Goal: Information Seeking & Learning: Understand process/instructions

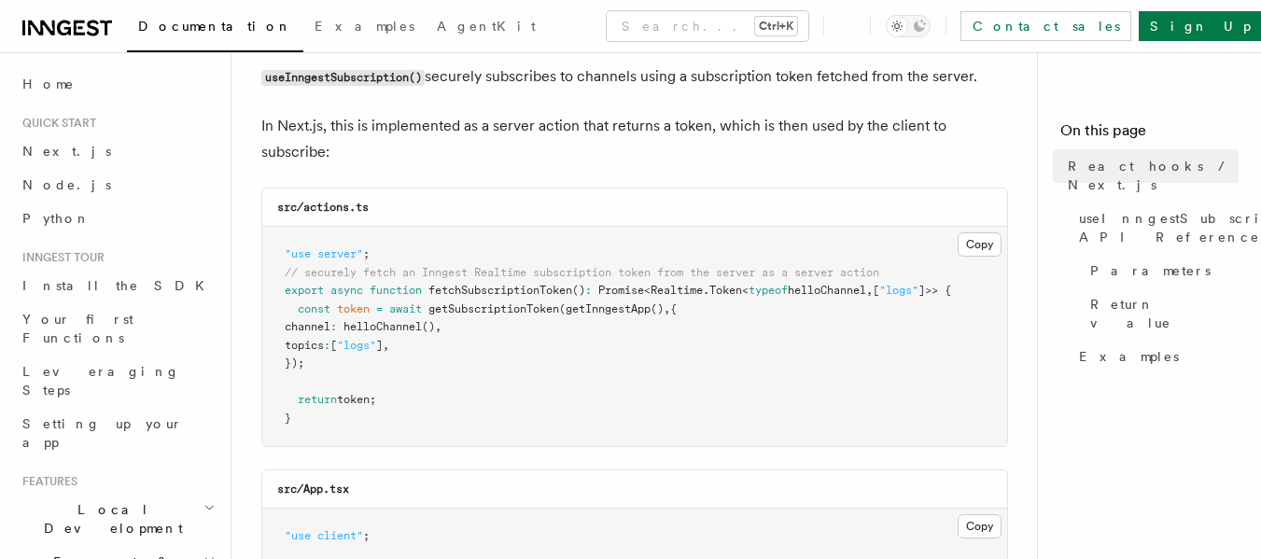
scroll to position [187, 0]
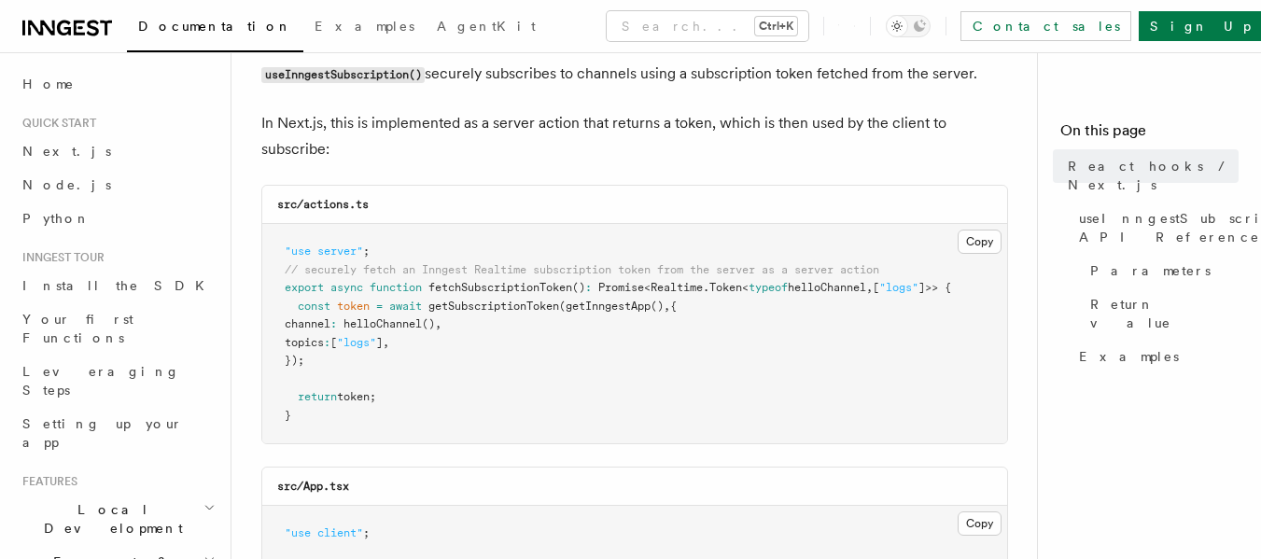
click at [495, 129] on p "In Next.js, this is implemented as a server action that returns a token, which …" at bounding box center [634, 136] width 747 height 52
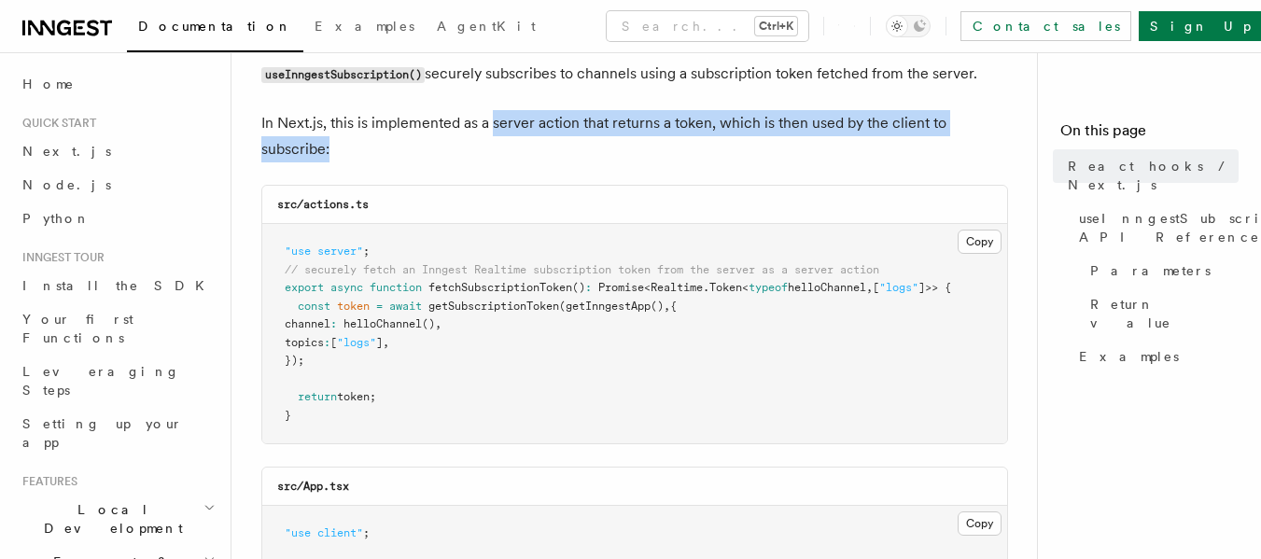
drag, startPoint x: 495, startPoint y: 129, endPoint x: 836, endPoint y: 143, distance: 341.8
click at [836, 143] on p "In Next.js, this is implemented as a server action that returns a token, which …" at bounding box center [634, 136] width 747 height 52
click at [836, 132] on p "In Next.js, this is implemented as a server action that returns a token, which …" at bounding box center [634, 136] width 747 height 52
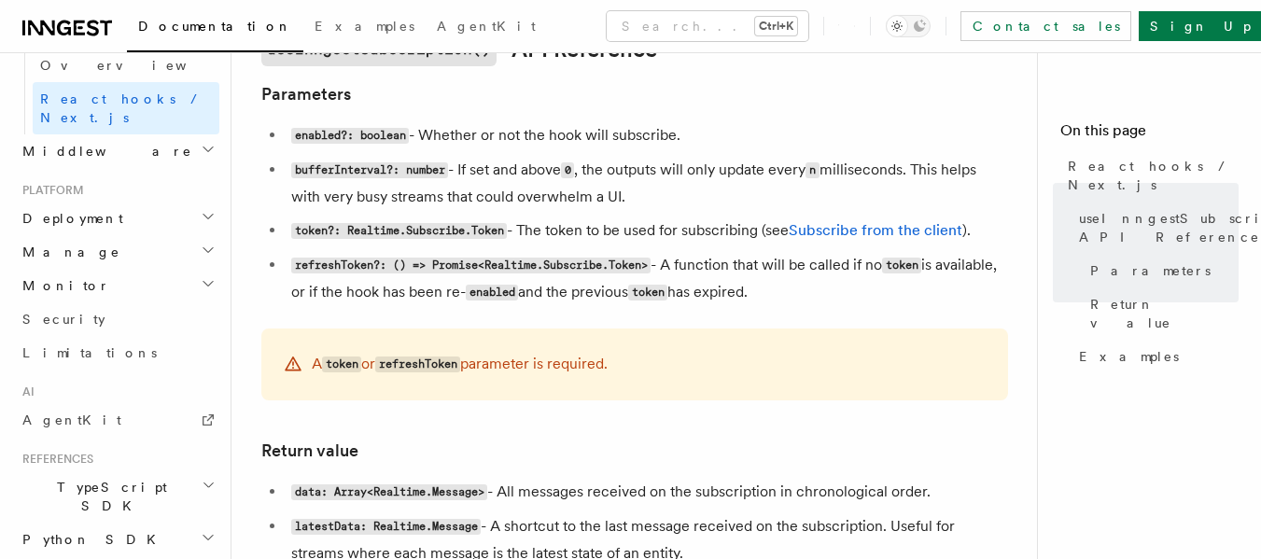
scroll to position [945, 0]
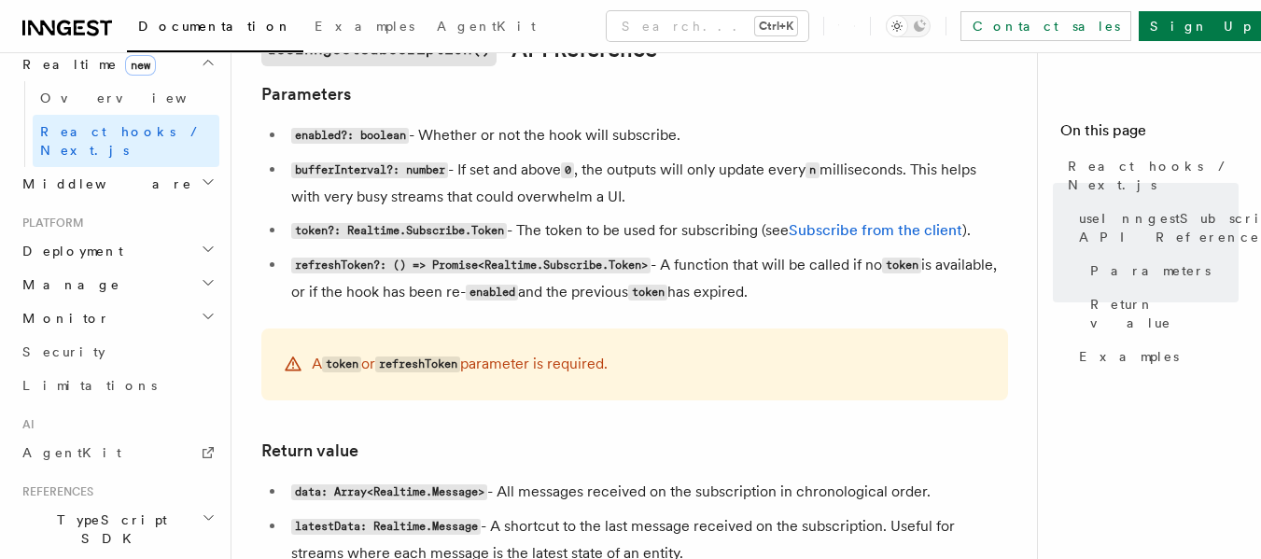
click at [123, 503] on h2 "TypeScript SDK" at bounding box center [117, 529] width 204 height 52
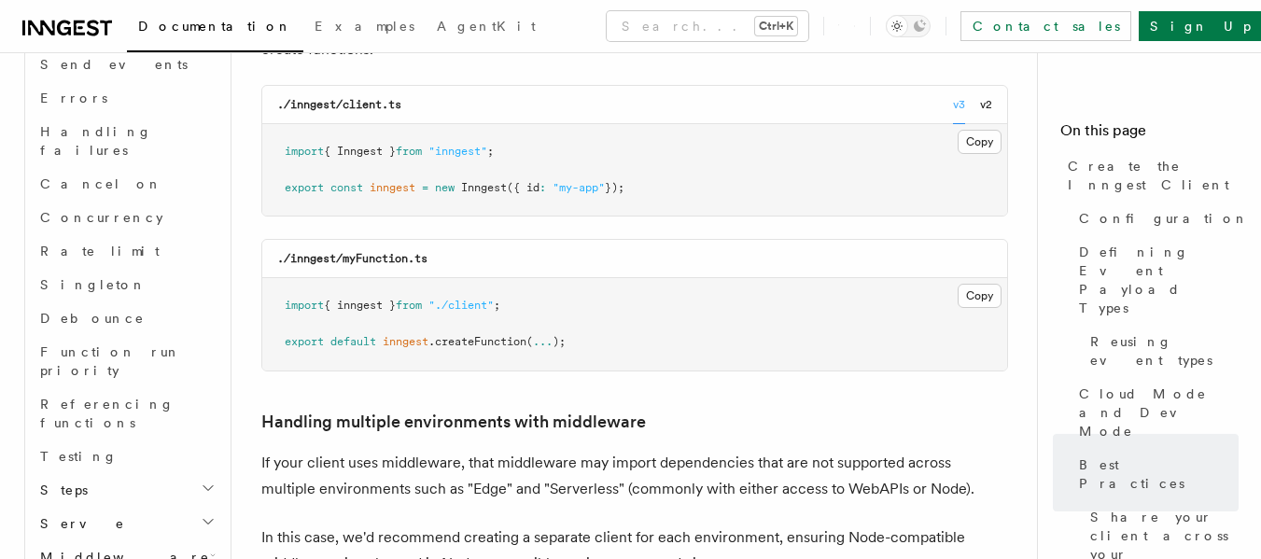
scroll to position [3538, 0]
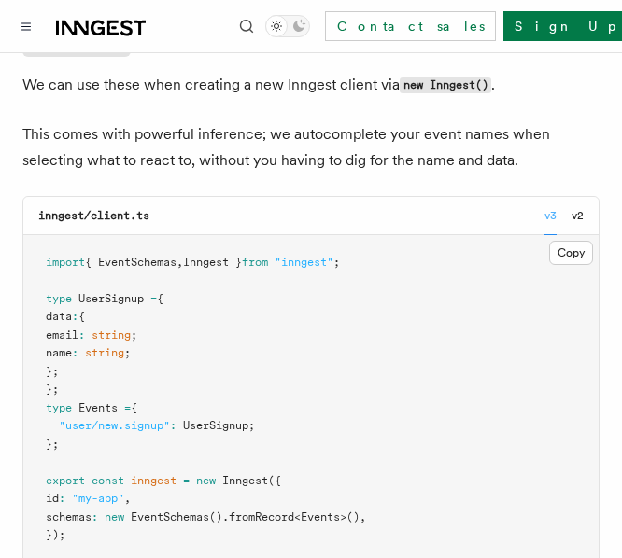
scroll to position [653, 0]
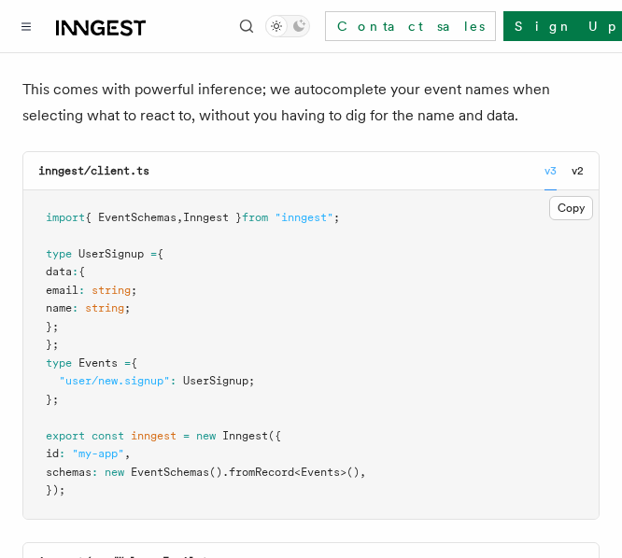
click at [333, 218] on span ""inngest"" at bounding box center [303, 217] width 59 height 13
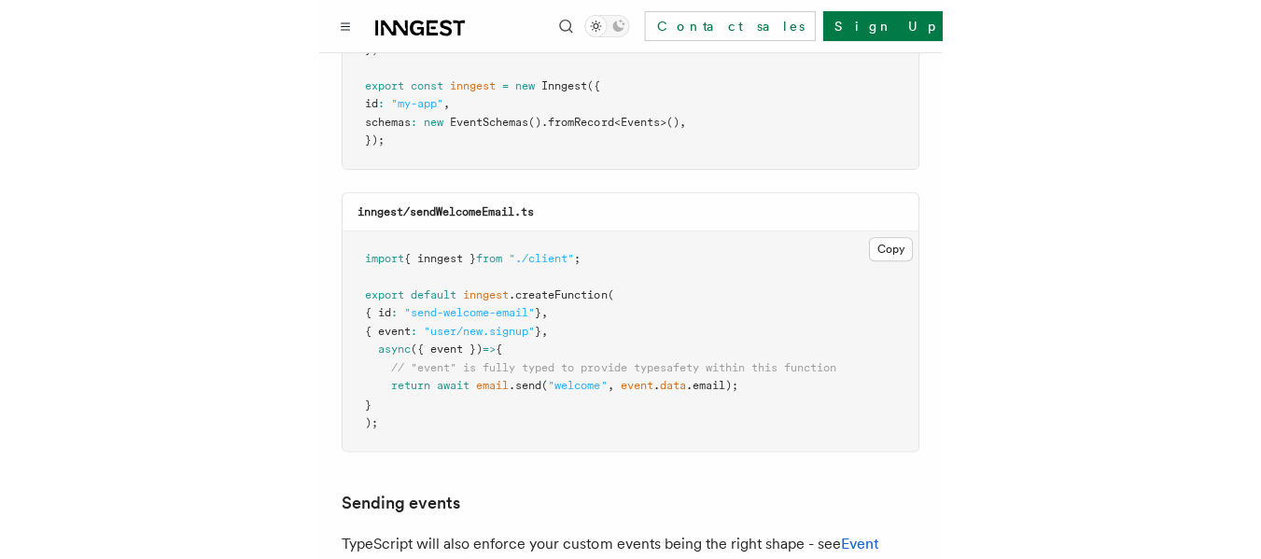
scroll to position [1120, 0]
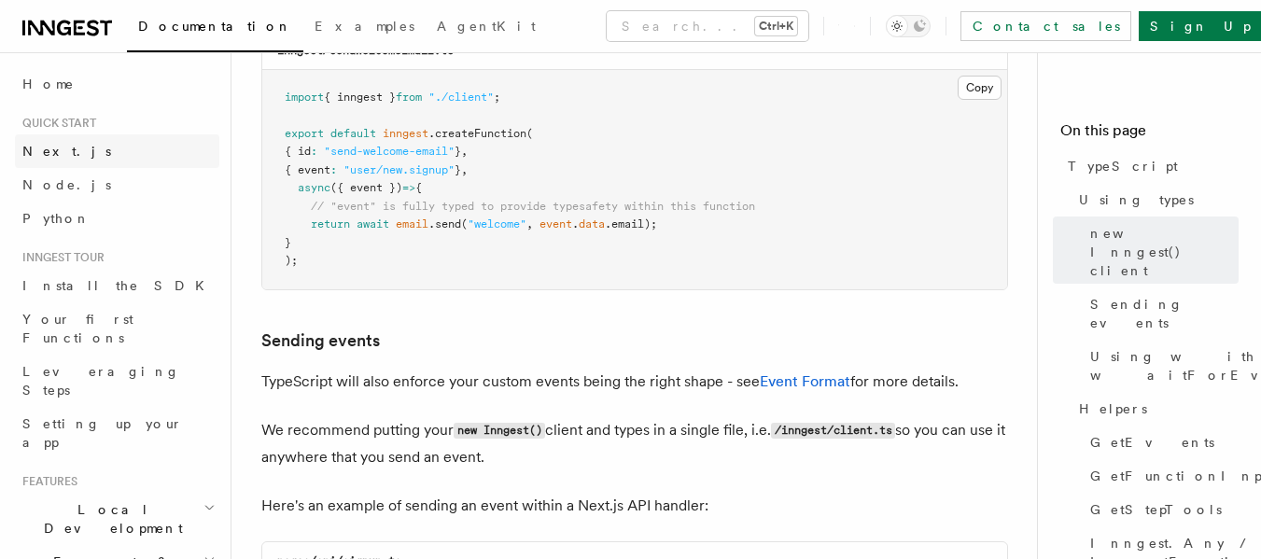
click at [69, 143] on link "Next.js" at bounding box center [117, 151] width 204 height 34
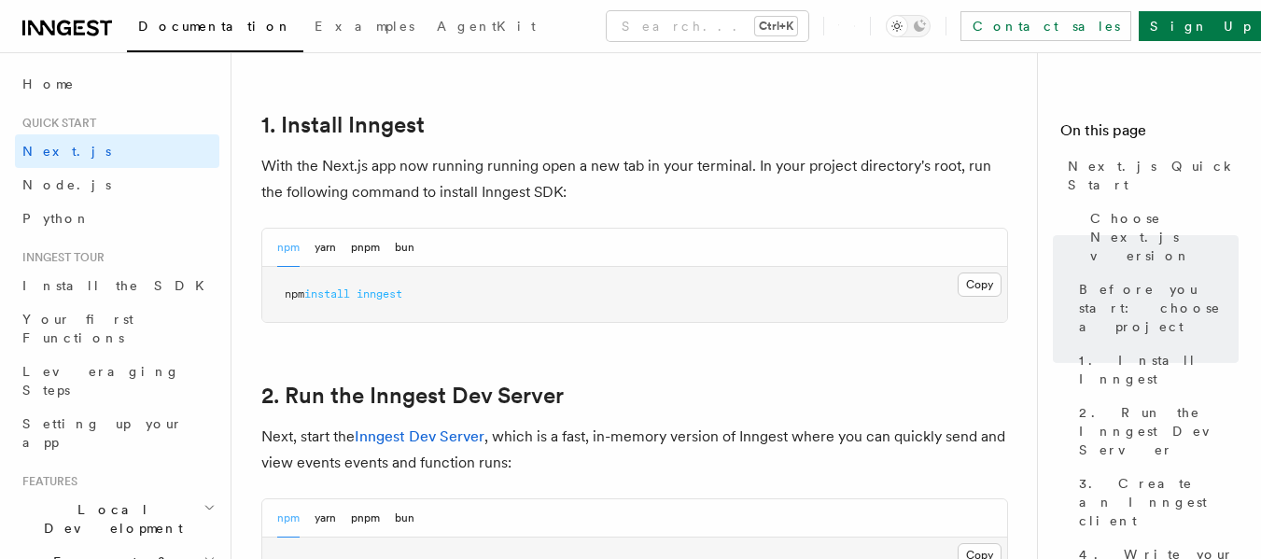
scroll to position [1027, 0]
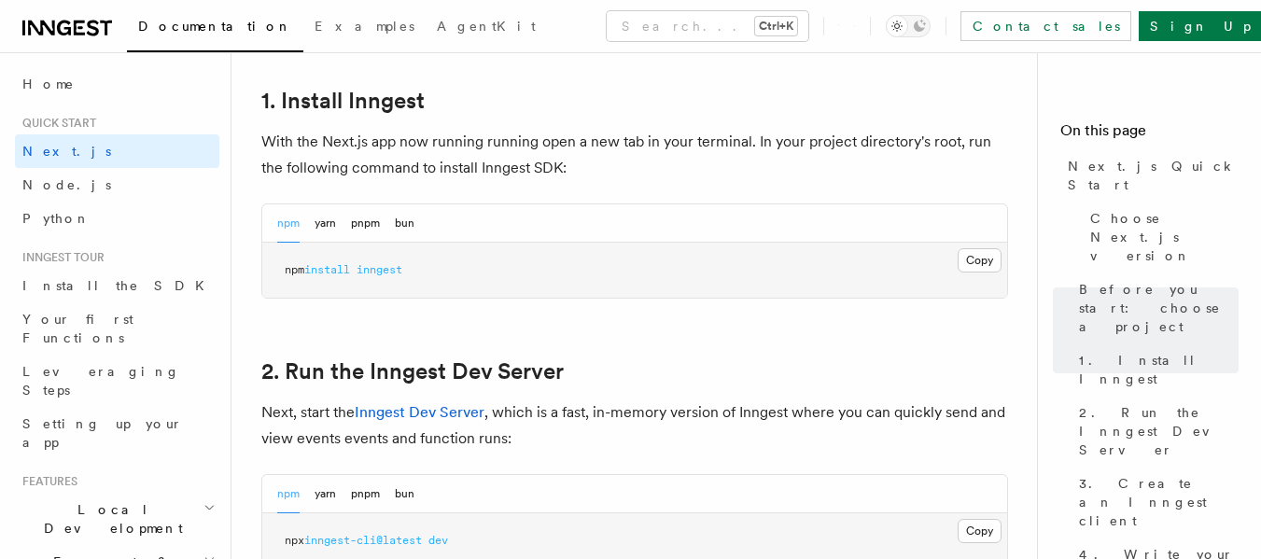
click at [300, 268] on span "npm" at bounding box center [295, 269] width 20 height 13
drag, startPoint x: 300, startPoint y: 268, endPoint x: 382, endPoint y: 272, distance: 82.3
click at [382, 272] on span "npm install inngest" at bounding box center [344, 269] width 118 height 13
copy span "npm install inngest"
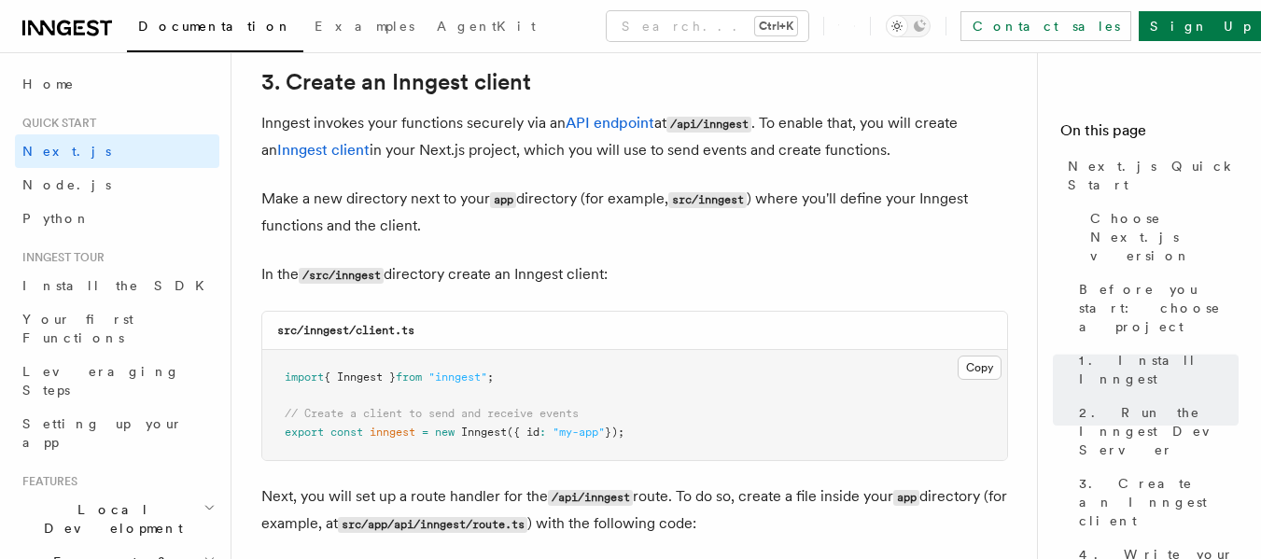
scroll to position [2240, 0]
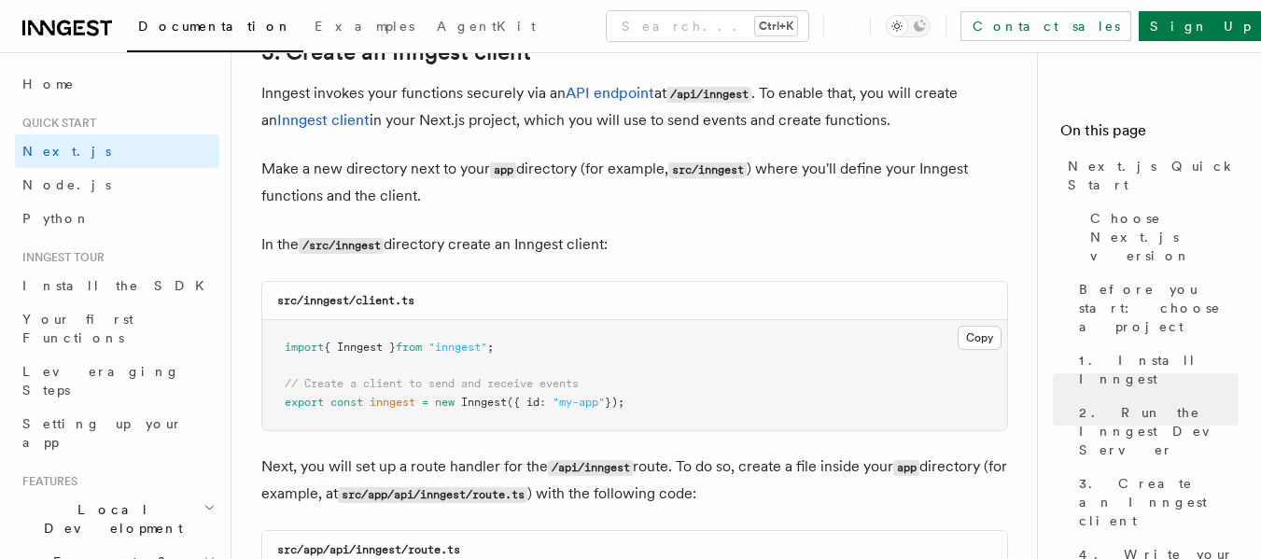
click at [308, 349] on span "import" at bounding box center [304, 347] width 39 height 13
drag, startPoint x: 306, startPoint y: 349, endPoint x: 533, endPoint y: 347, distance: 226.8
click at [533, 347] on pre "import { Inngest } from "inngest" ; // Create a client to send and receive even…" at bounding box center [634, 375] width 745 height 110
copy code "import { Inngest } from "inngest" ;"
click at [300, 394] on pre "import { Inngest } from "inngest" ; // Create a client to send and receive even…" at bounding box center [634, 375] width 745 height 110
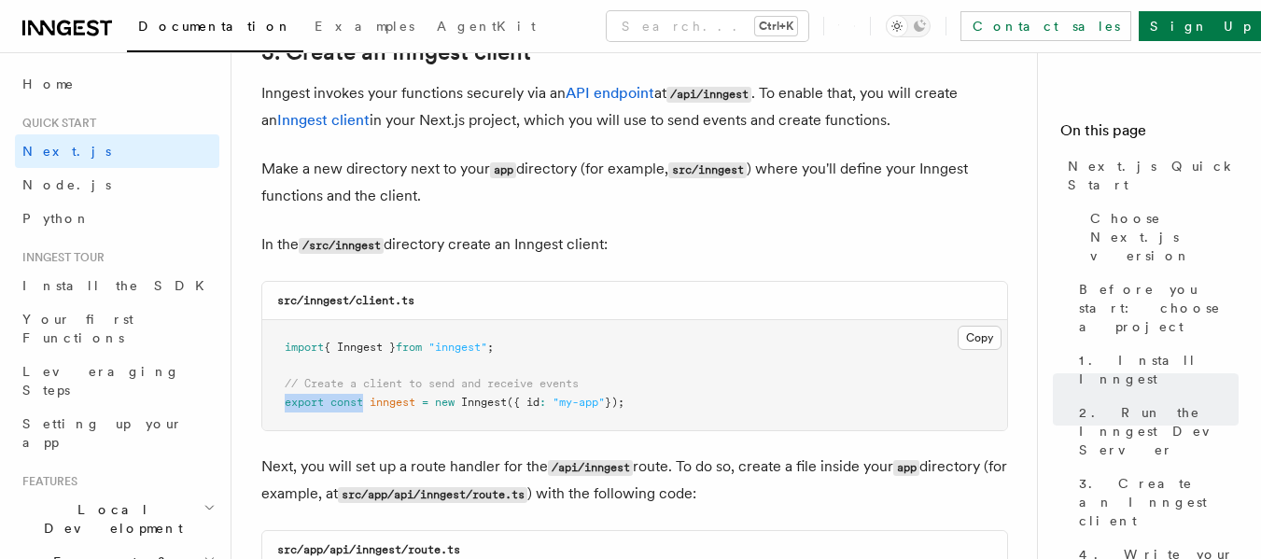
drag, startPoint x: 300, startPoint y: 394, endPoint x: 369, endPoint y: 397, distance: 68.2
click at [369, 397] on pre "import { Inngest } from "inngest" ; // Create a client to send and receive even…" at bounding box center [634, 375] width 745 height 110
click at [369, 397] on span at bounding box center [366, 402] width 7 height 13
click at [284, 399] on pre "import { Inngest } from "inngest" ; // Create a client to send and receive even…" at bounding box center [634, 375] width 745 height 110
click at [304, 401] on span "export" at bounding box center [304, 402] width 39 height 13
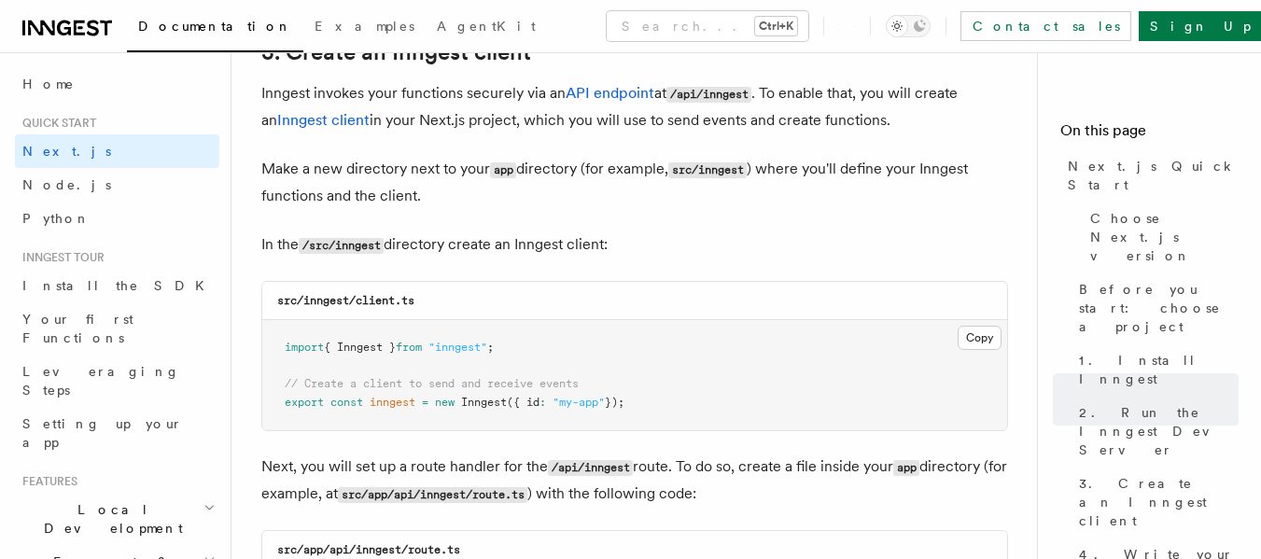
drag, startPoint x: 304, startPoint y: 400, endPoint x: 637, endPoint y: 407, distance: 333.2
click at [621, 407] on span "export const inngest = new Inngest ({ id : "my-app" });" at bounding box center [455, 402] width 340 height 13
copy span "export const inngest = new Inngest ({ id : "my-app" });"
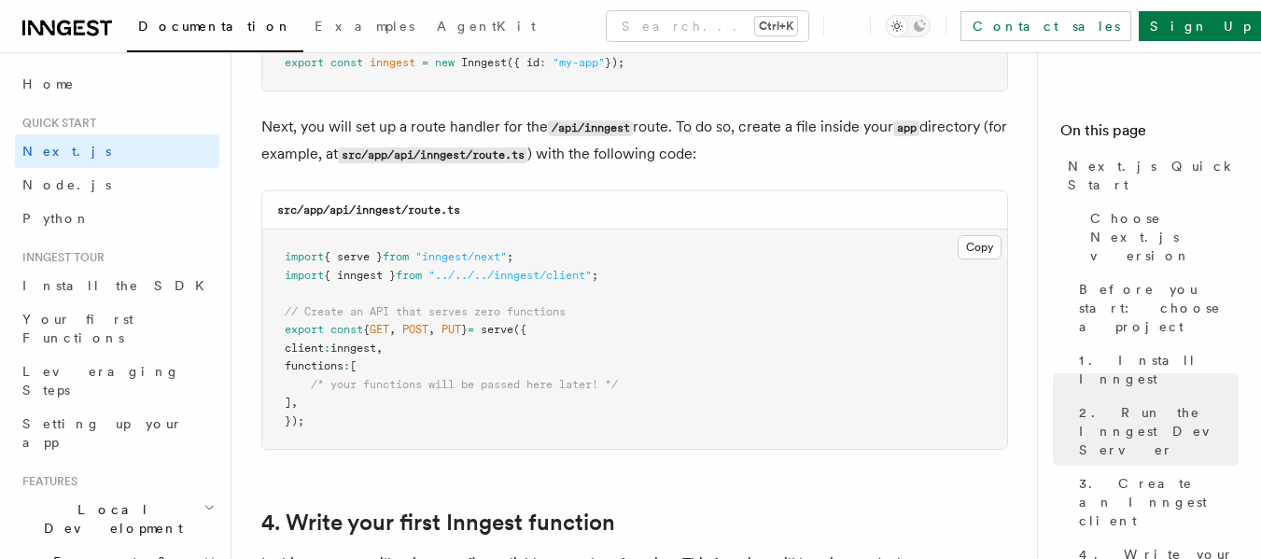
scroll to position [2613, 0]
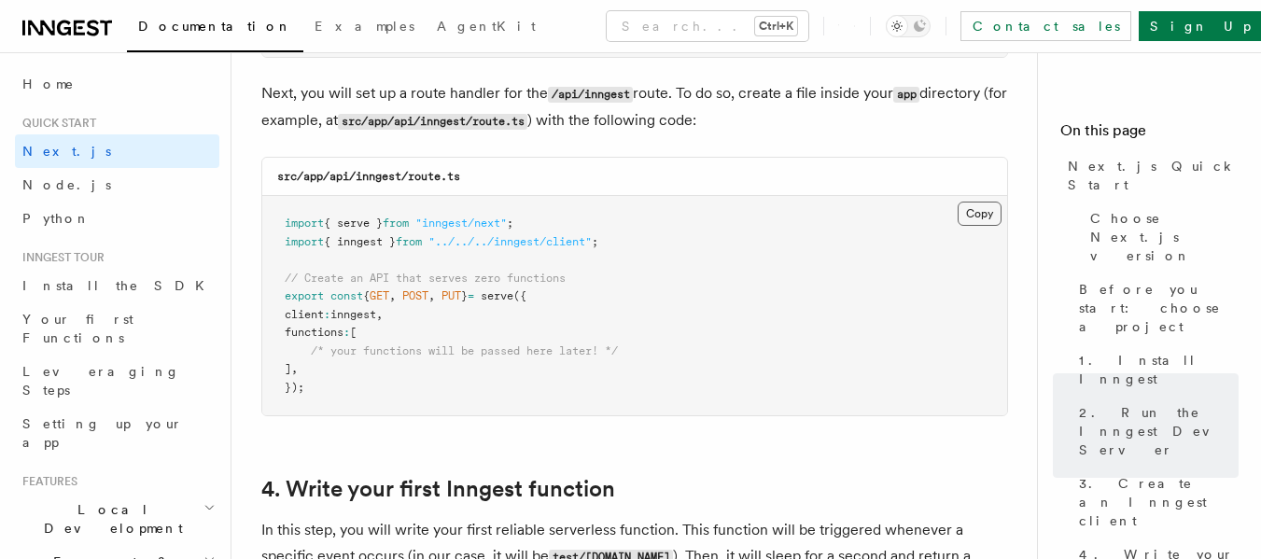
click at [621, 210] on button "Copy Copied" at bounding box center [979, 214] width 44 height 24
click at [621, 211] on button "Copy Copied" at bounding box center [979, 214] width 44 height 24
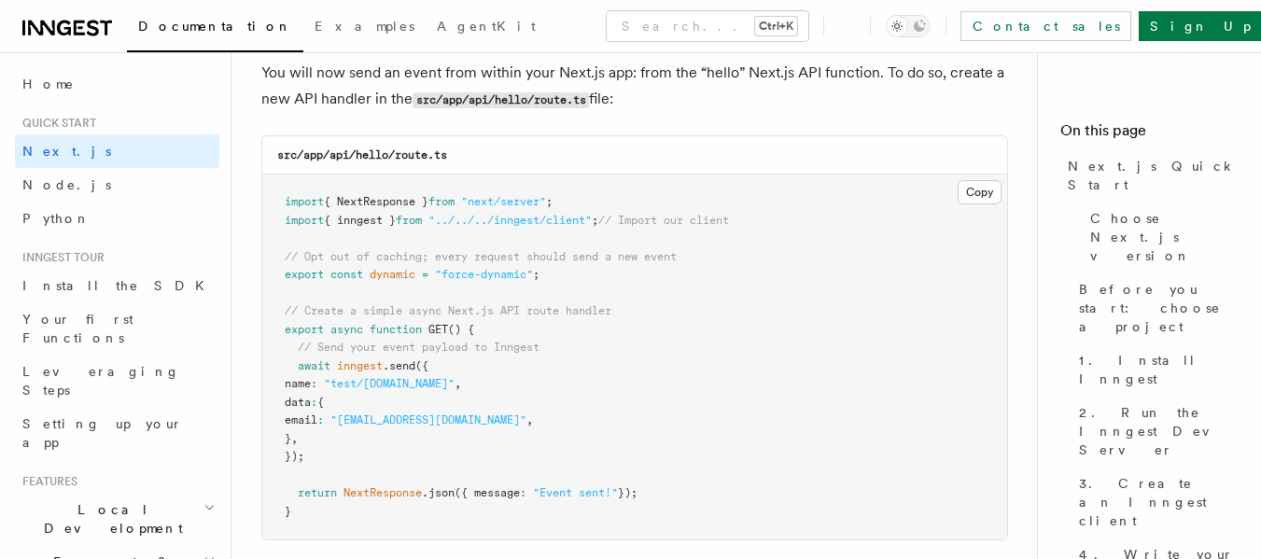
scroll to position [9892, 0]
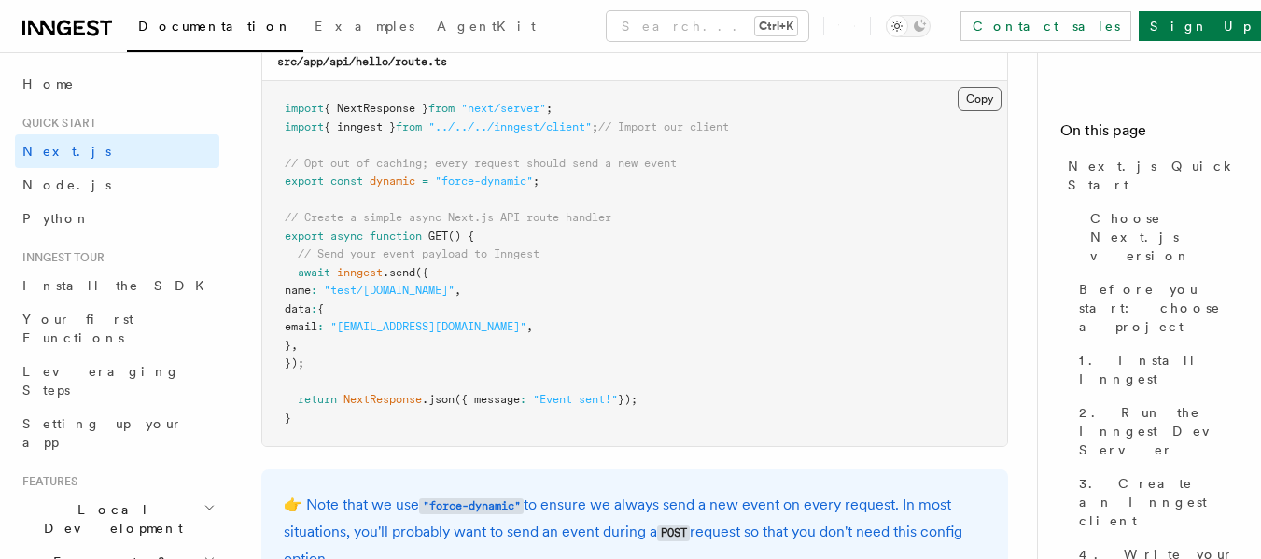
click at [621, 98] on button "Copy Copied" at bounding box center [979, 99] width 44 height 24
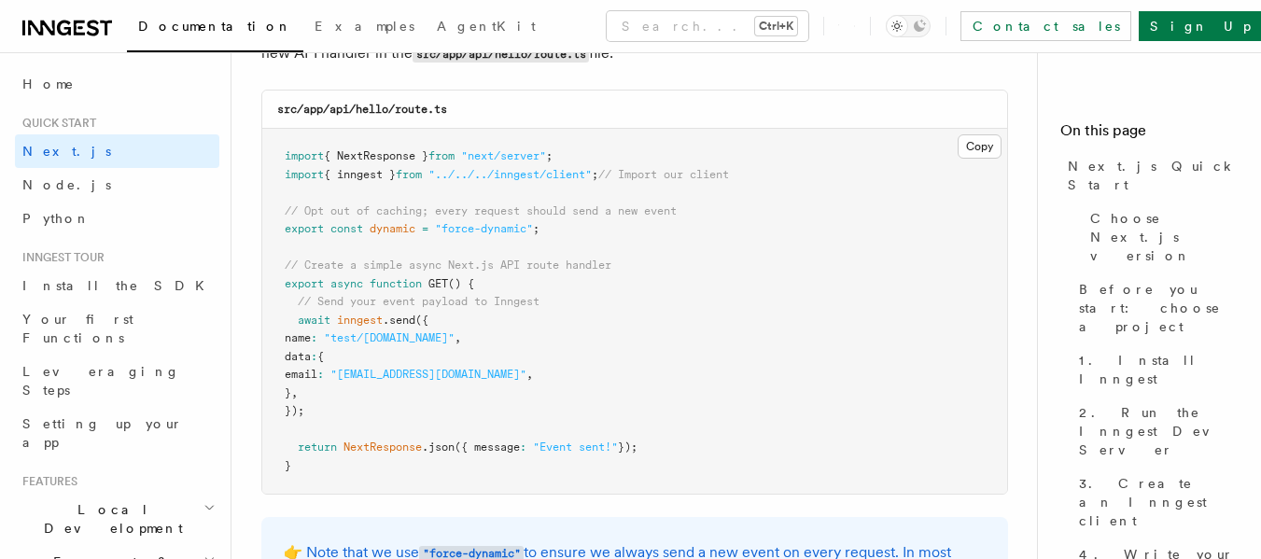
scroll to position [9799, 0]
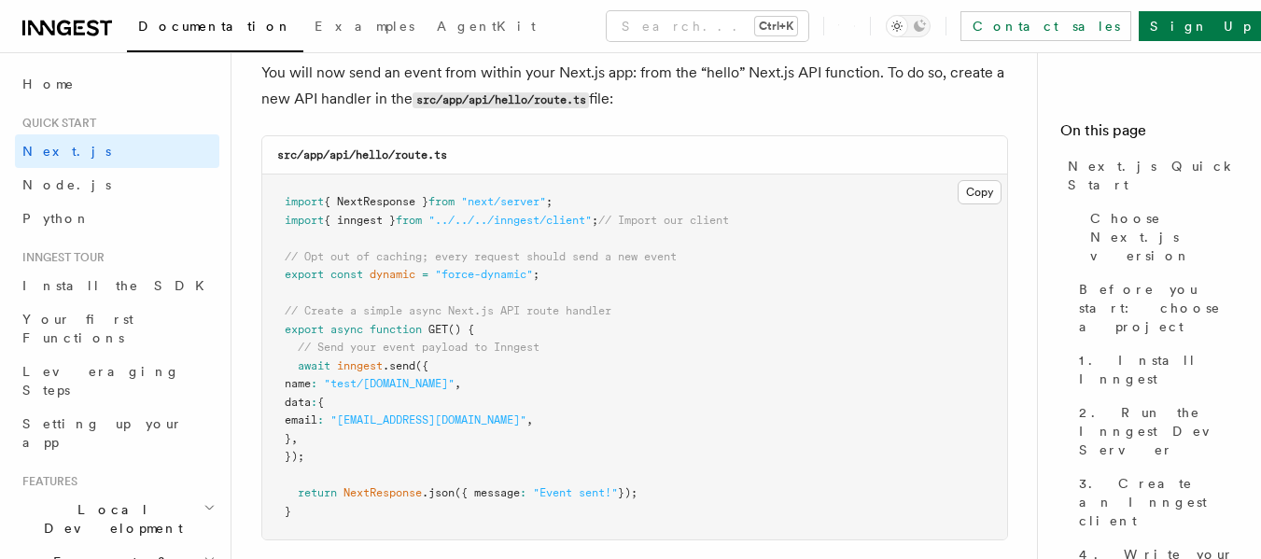
click at [369, 149] on code "src/app/api/hello/route.ts" at bounding box center [362, 154] width 170 height 13
click at [489, 160] on div "src/app/api/hello/route.ts" at bounding box center [634, 155] width 745 height 38
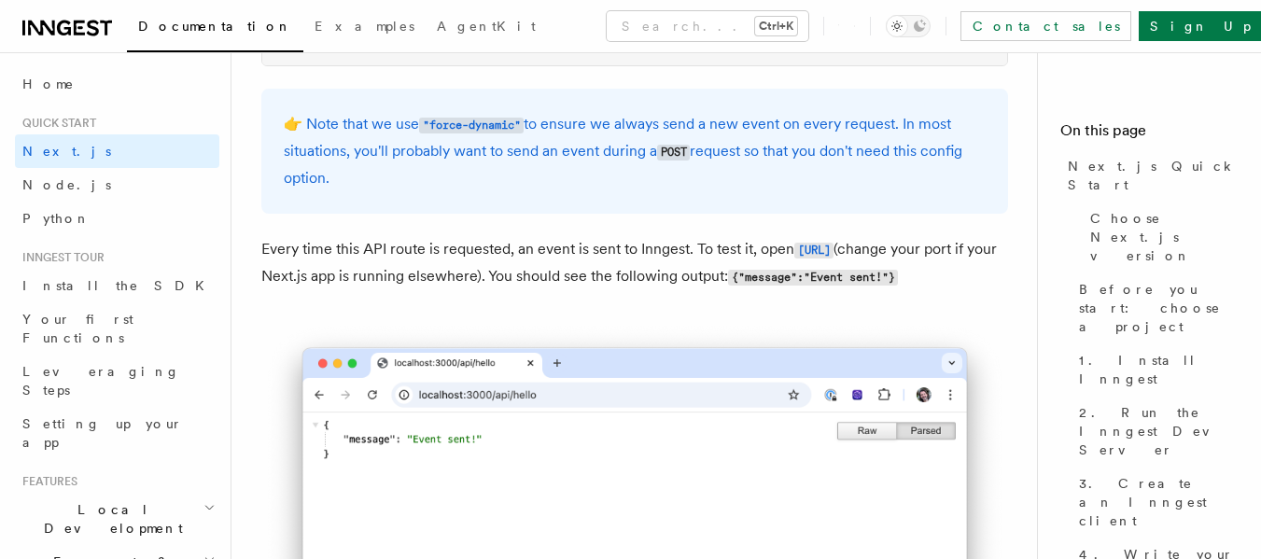
scroll to position [10265, 0]
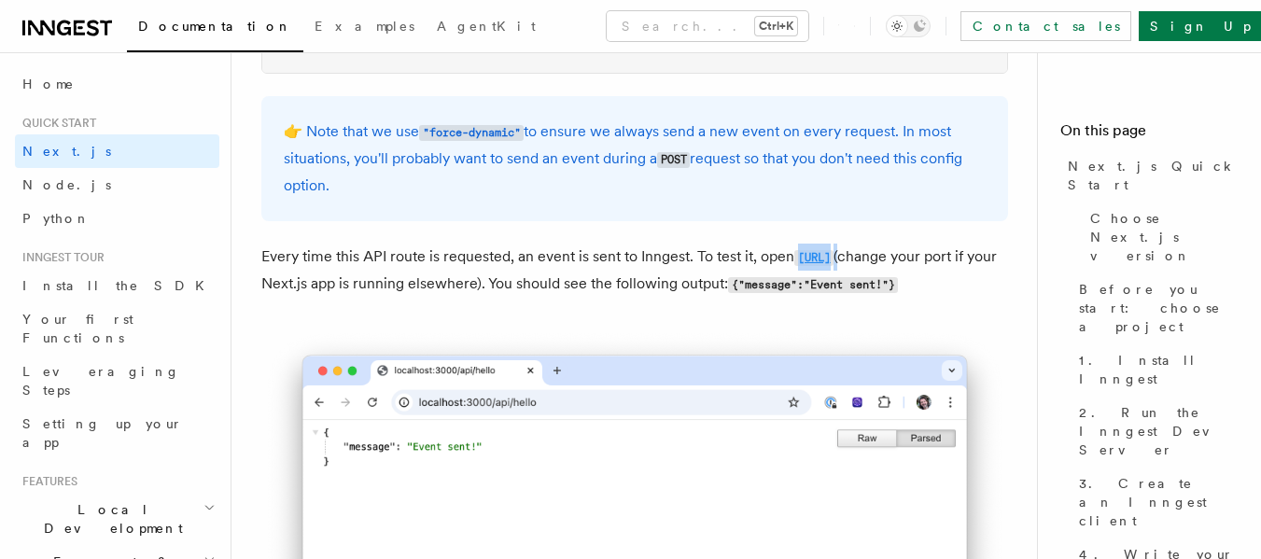
drag, startPoint x: 479, startPoint y: 292, endPoint x: 261, endPoint y: 284, distance: 217.6
click at [261, 284] on p "Every time this API route is requested, an event is sent to Inngest. To test it…" at bounding box center [634, 271] width 747 height 54
copy p "http://localhost:3000/api/hello"
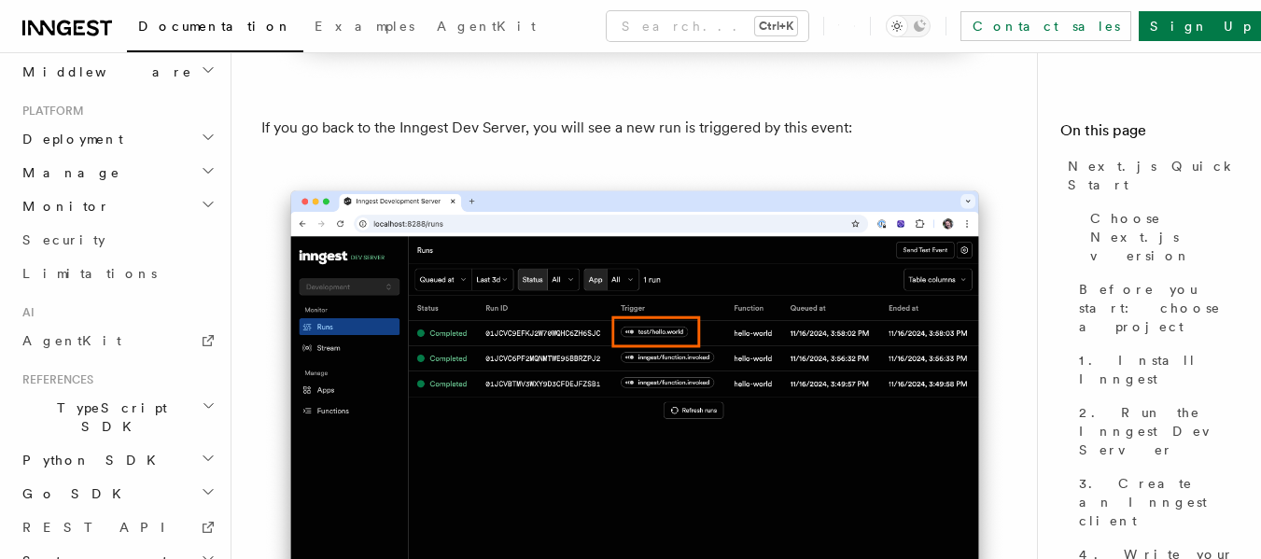
scroll to position [11105, 0]
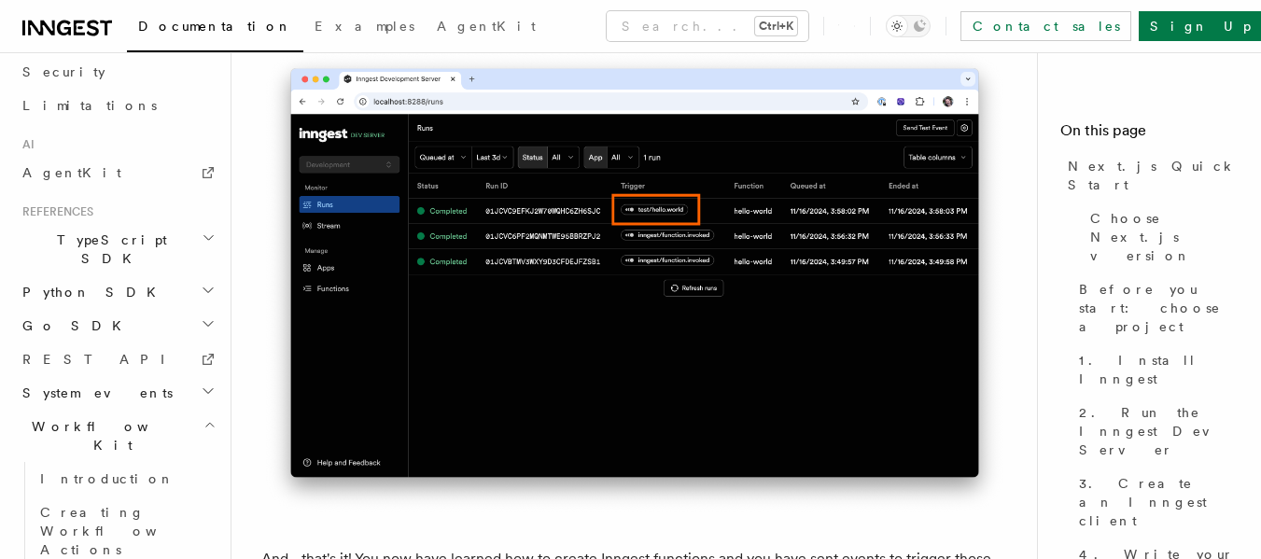
scroll to position [766, 0]
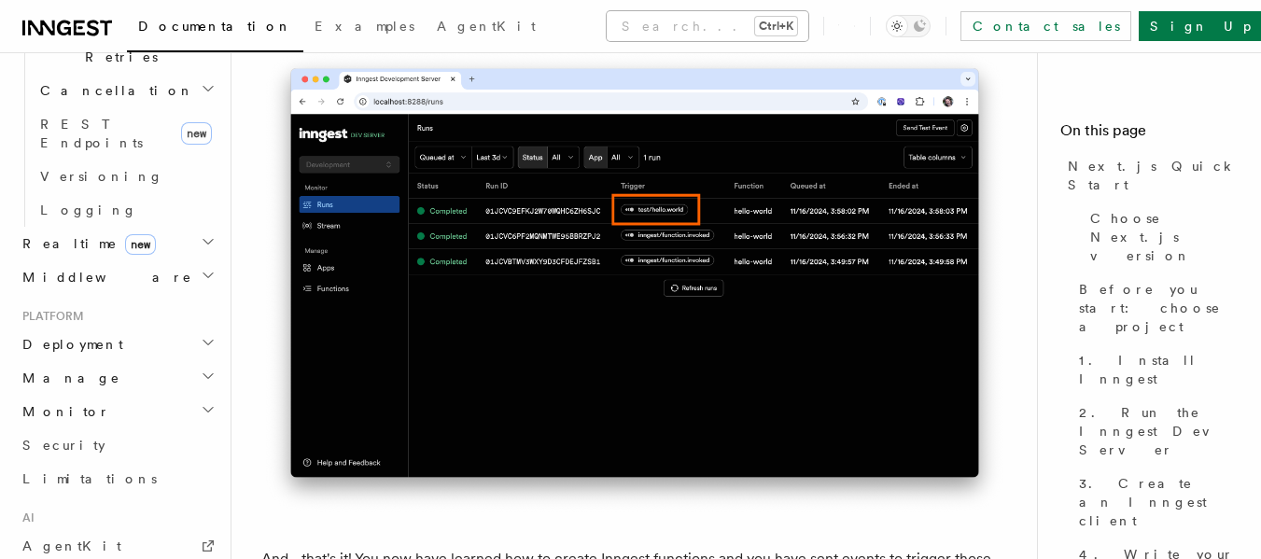
click at [621, 21] on button "Search... Ctrl+K" at bounding box center [708, 26] width 202 height 30
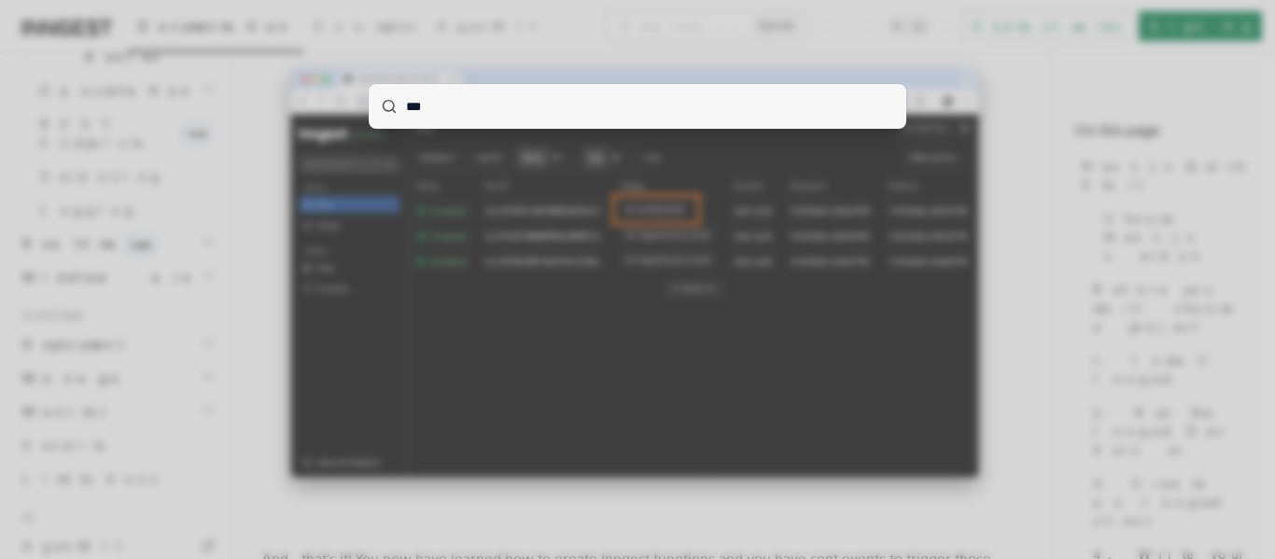
type input "****"
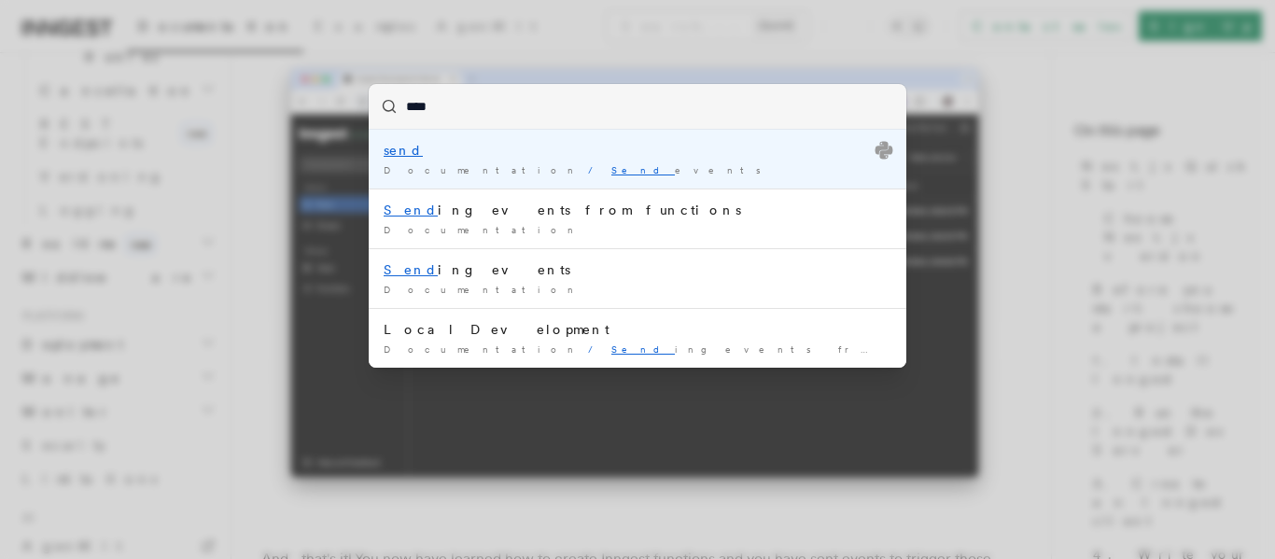
click at [575, 163] on div "Documentation / Send events /" at bounding box center [638, 170] width 508 height 14
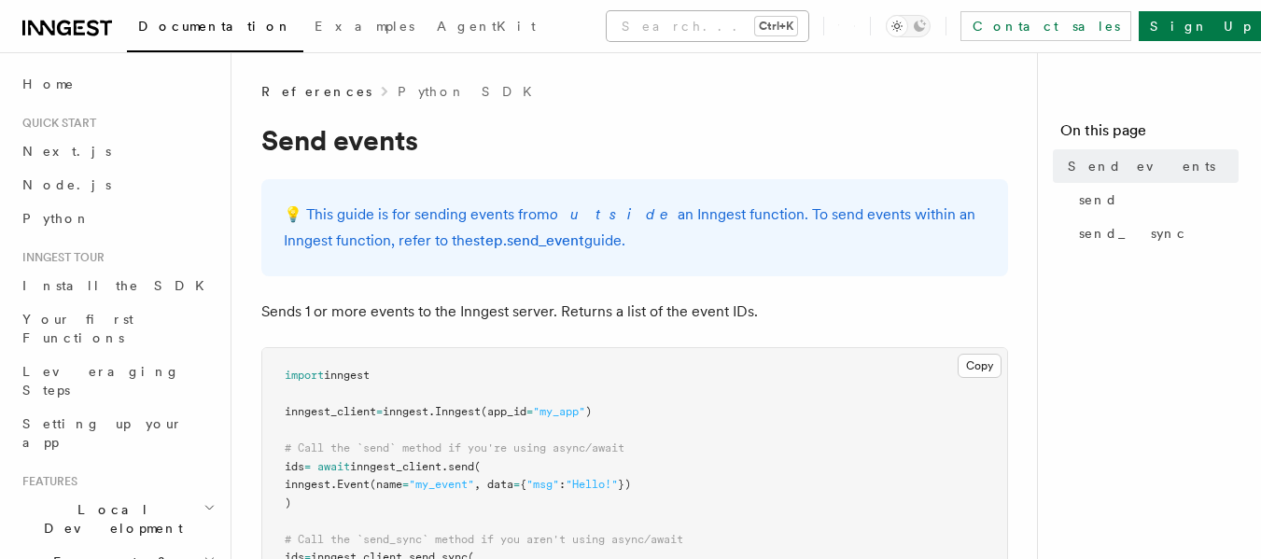
click at [607, 22] on button "Search... Ctrl+K" at bounding box center [708, 26] width 202 height 30
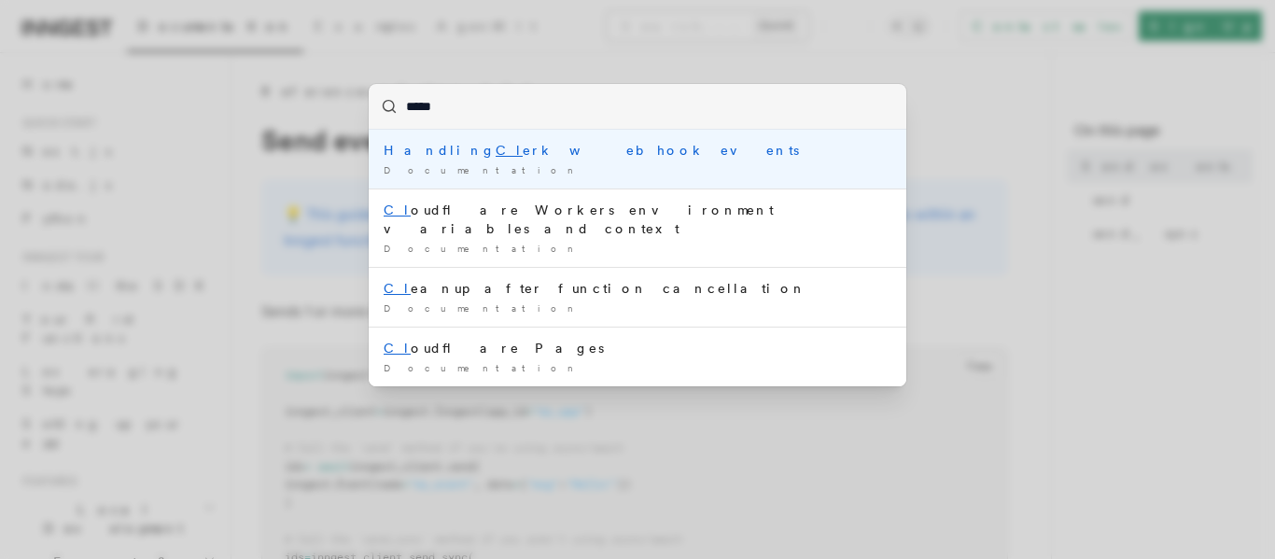
type input "******"
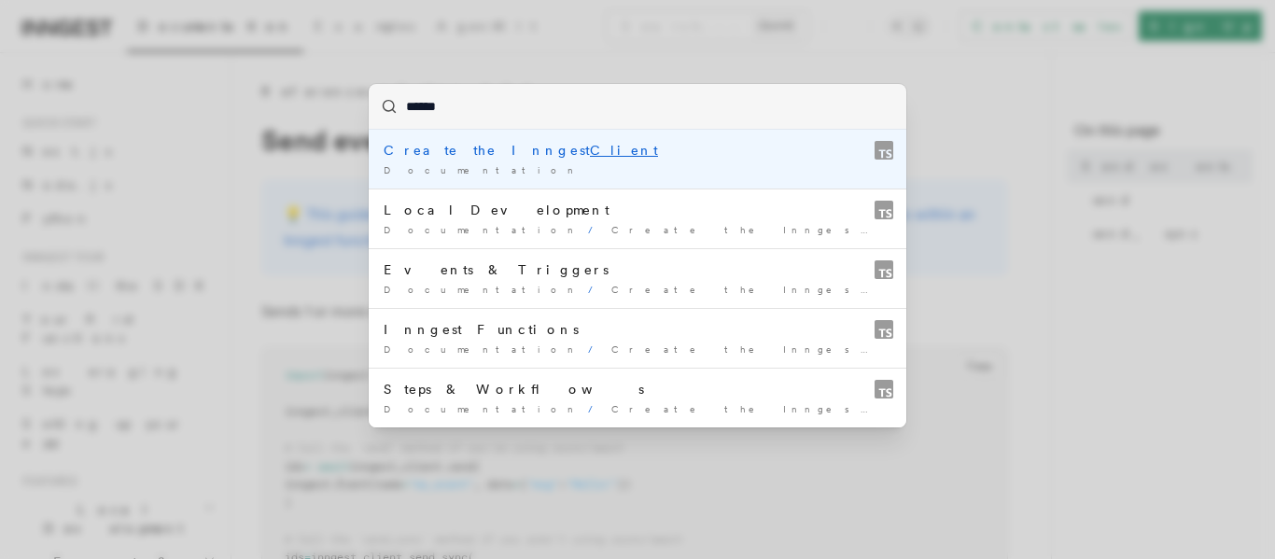
click at [599, 156] on div "Create the Inngest Client" at bounding box center [638, 150] width 508 height 19
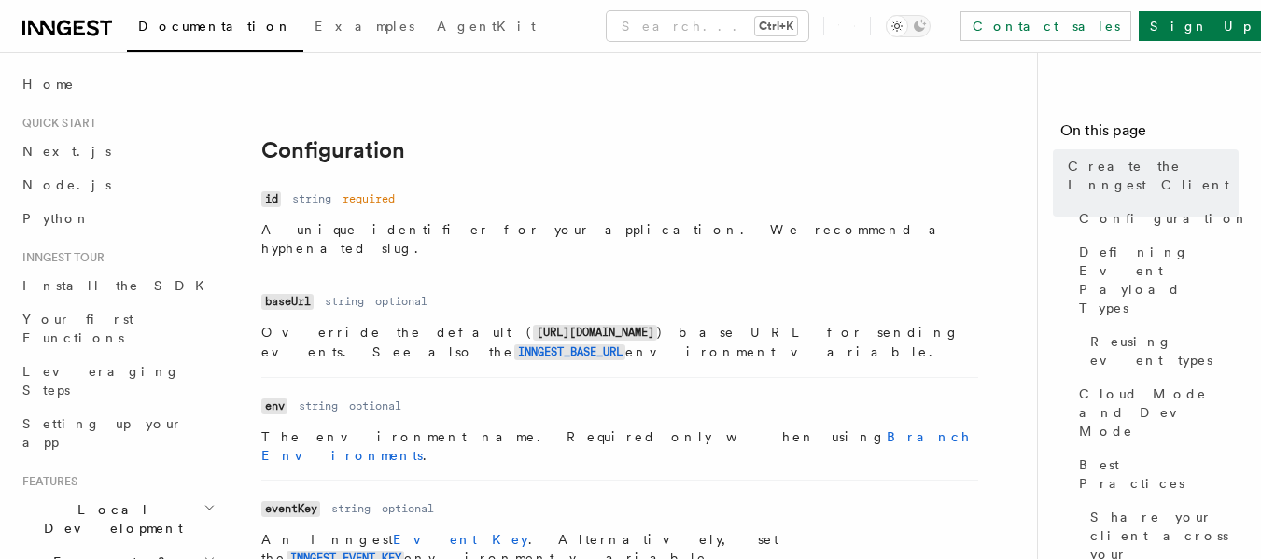
scroll to position [467, 0]
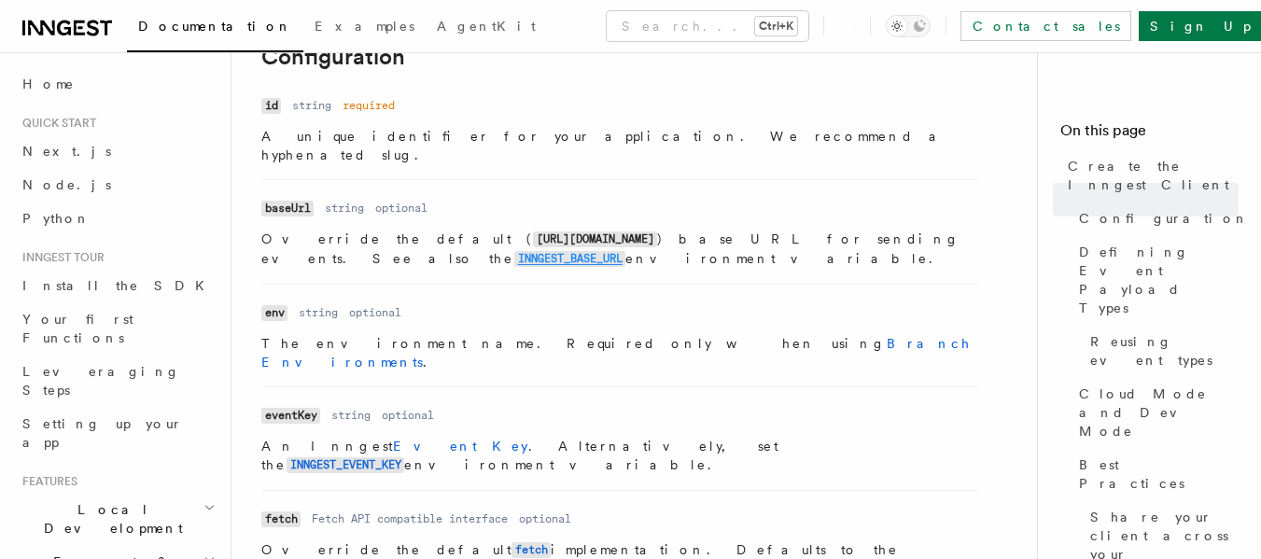
click at [621, 251] on code "INNGEST_BASE_URL" at bounding box center [569, 259] width 111 height 16
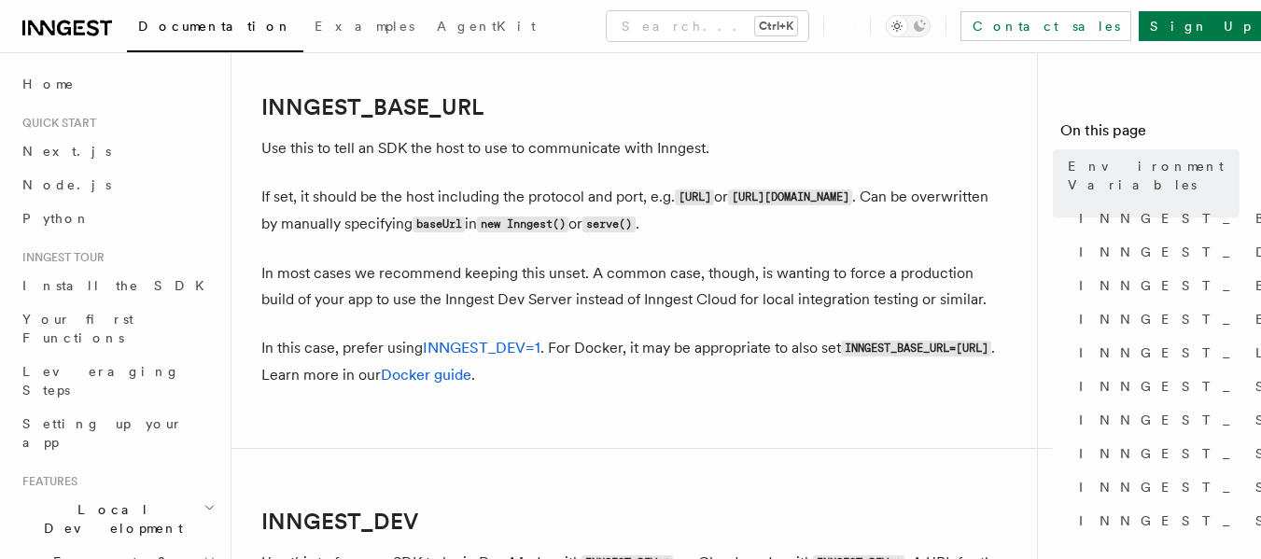
scroll to position [985, 0]
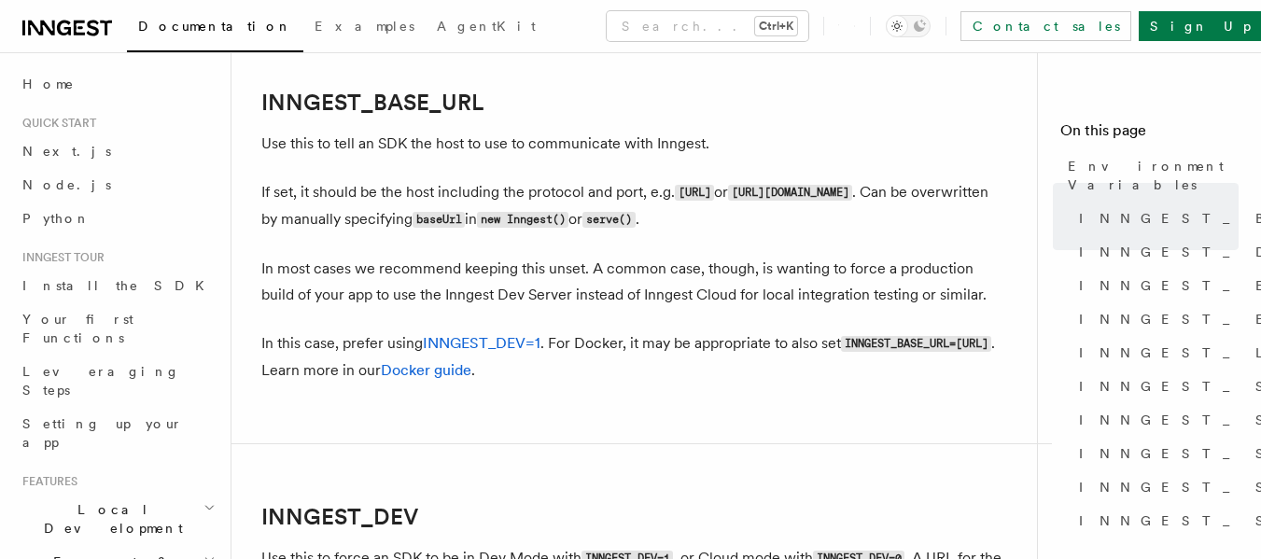
click at [270, 138] on p "Use this to tell an SDK the host to use to communicate with Inngest." at bounding box center [634, 144] width 747 height 26
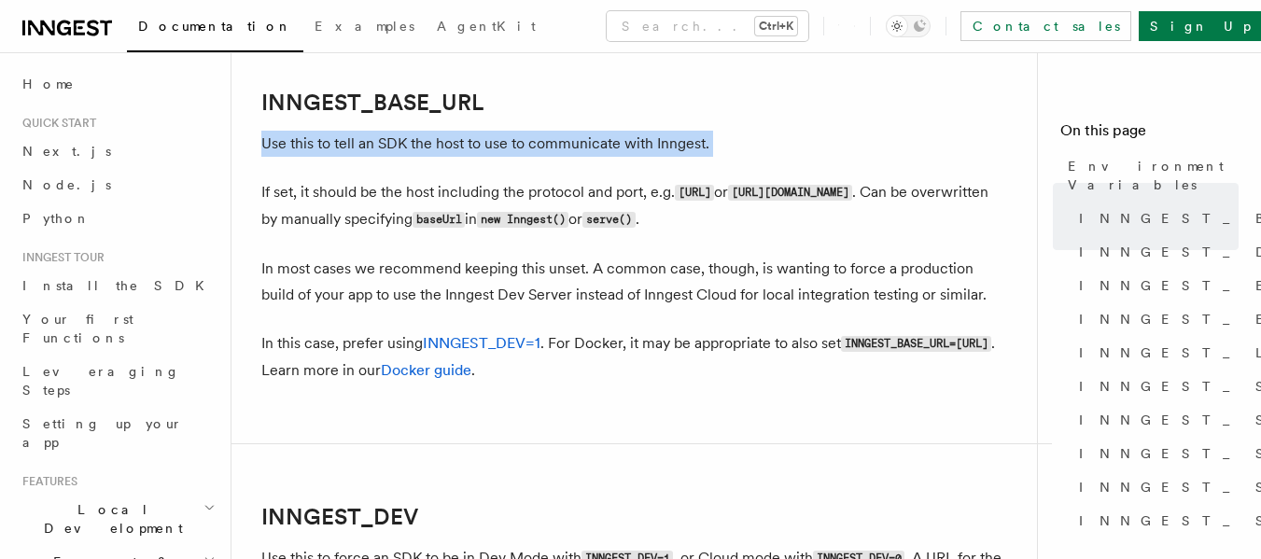
drag, startPoint x: 270, startPoint y: 138, endPoint x: 726, endPoint y: 147, distance: 456.4
click at [621, 147] on p "Use this to tell an SDK the host to use to communicate with Inngest." at bounding box center [634, 144] width 747 height 26
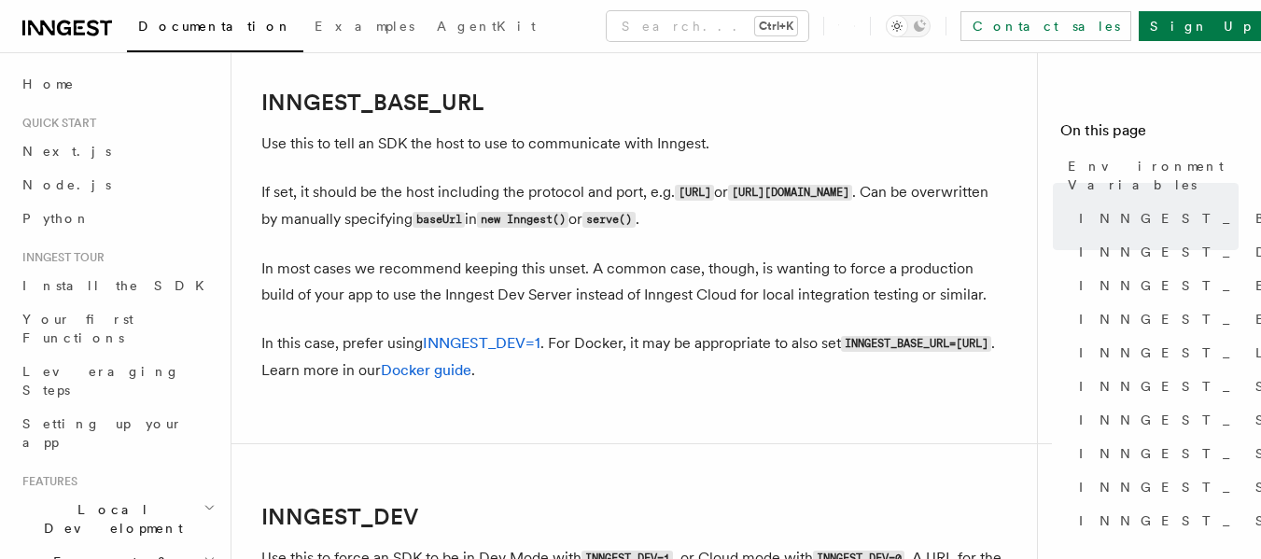
click at [621, 189] on code "[URL]" at bounding box center [694, 193] width 39 height 16
drag, startPoint x: 697, startPoint y: 189, endPoint x: 812, endPoint y: 190, distance: 114.8
click at [621, 190] on code "[URL]" at bounding box center [694, 193] width 39 height 16
copy code "[URL]"
click at [621, 222] on p "If set, it should be the host including the protocol and port, e.g. http://loca…" at bounding box center [634, 206] width 747 height 54
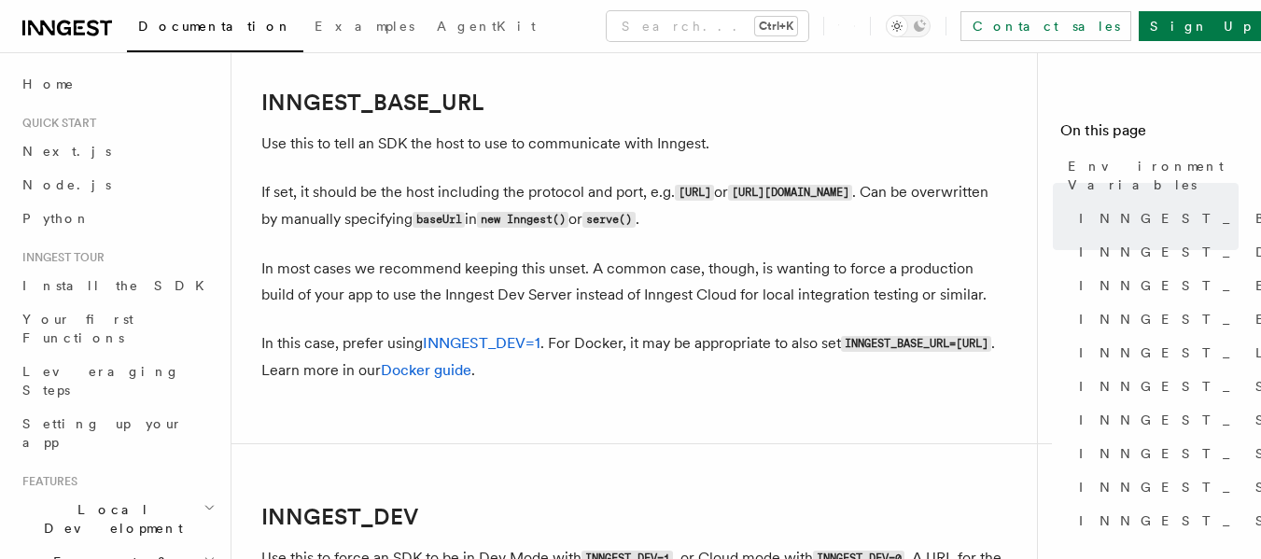
click at [388, 265] on p "In most cases we recommend keeping this unset. A common case, though, is wantin…" at bounding box center [634, 282] width 747 height 52
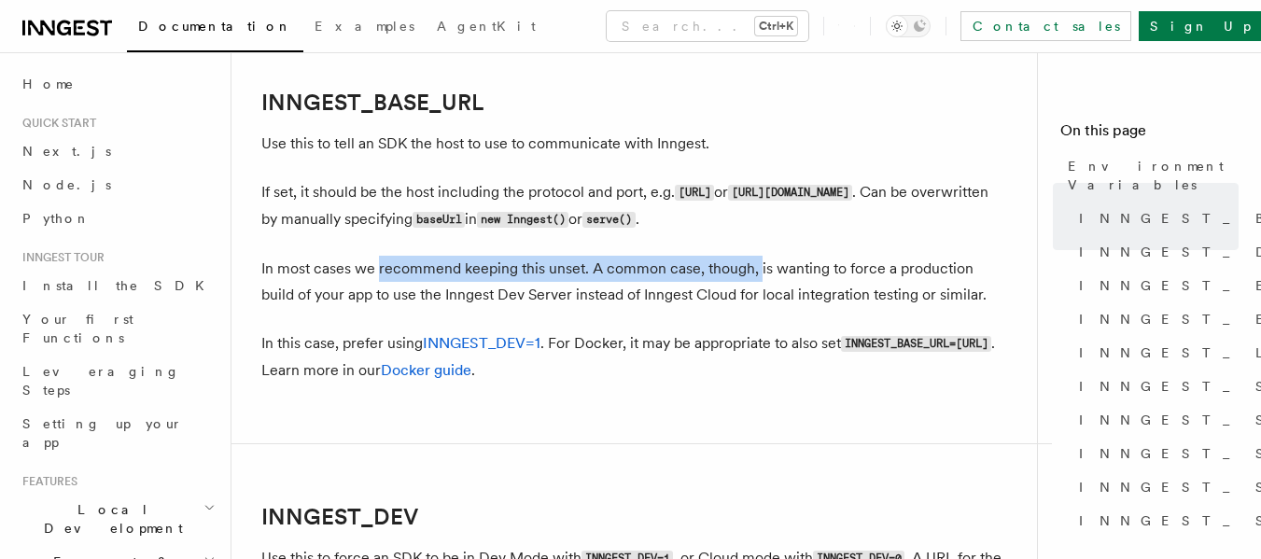
drag, startPoint x: 388, startPoint y: 265, endPoint x: 751, endPoint y: 267, distance: 363.0
click at [621, 267] on p "In most cases we recommend keeping this unset. A common case, though, is wantin…" at bounding box center [634, 282] width 747 height 52
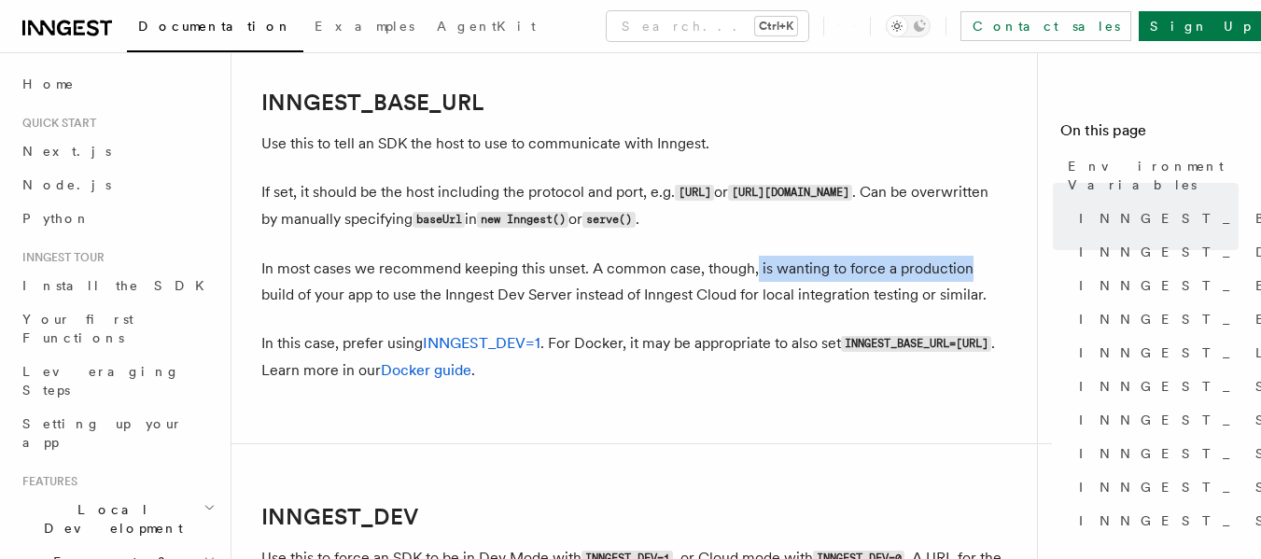
drag, startPoint x: 751, startPoint y: 267, endPoint x: 943, endPoint y: 270, distance: 191.3
click at [621, 270] on p "In most cases we recommend keeping this unset. A common case, though, is wantin…" at bounding box center [634, 282] width 747 height 52
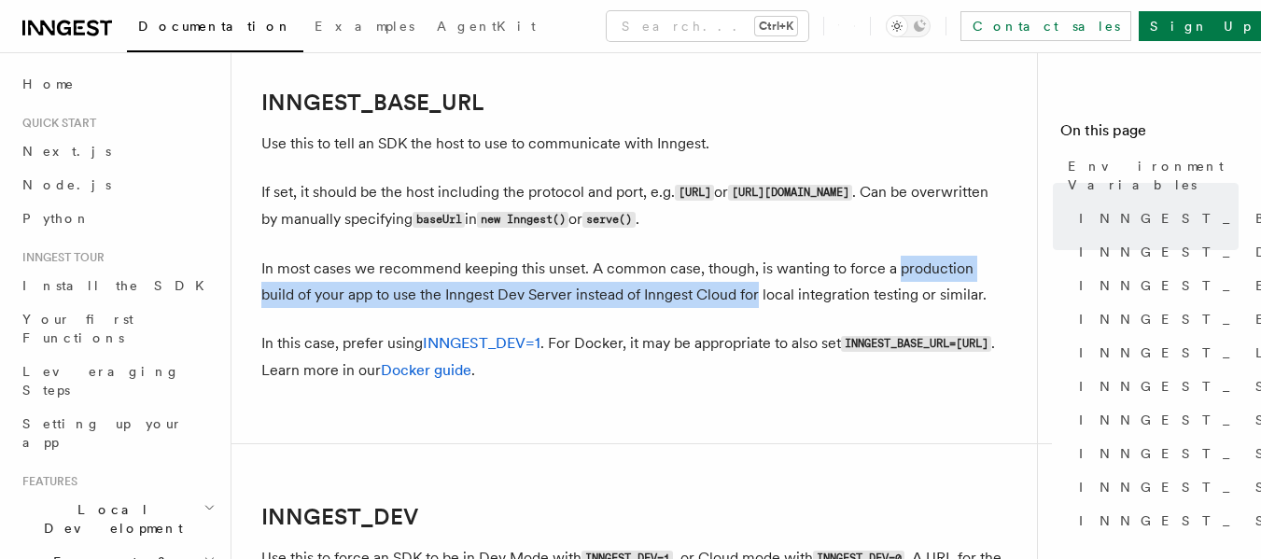
drag, startPoint x: 943, startPoint y: 270, endPoint x: 712, endPoint y: 290, distance: 231.4
click at [621, 290] on p "In most cases we recommend keeping this unset. A common case, though, is wantin…" at bounding box center [634, 282] width 747 height 52
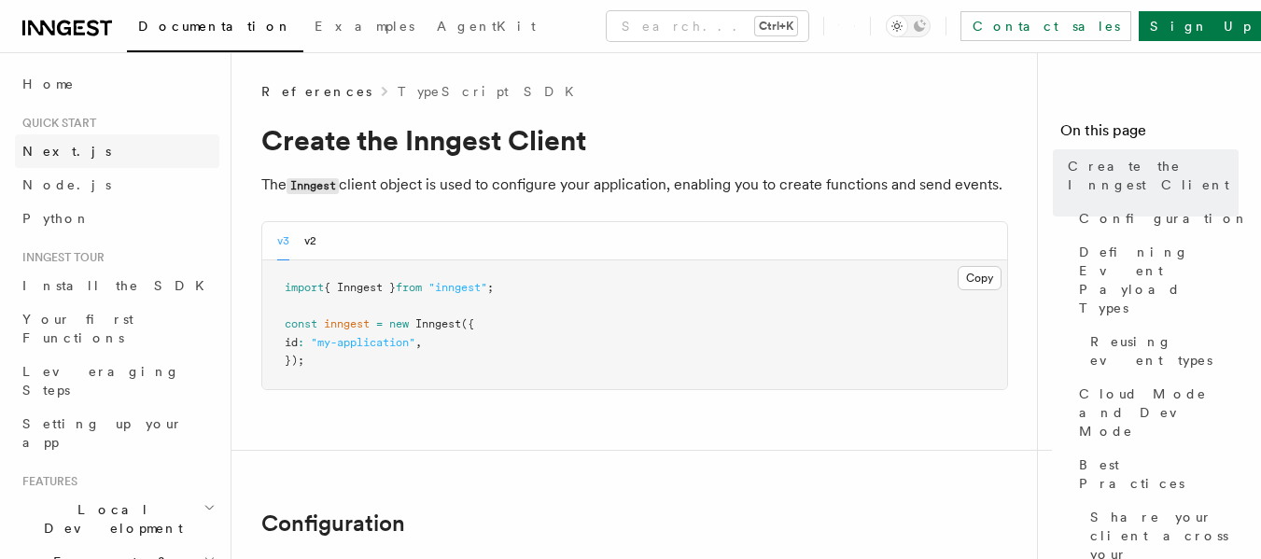
click at [66, 158] on link "Next.js" at bounding box center [117, 151] width 204 height 34
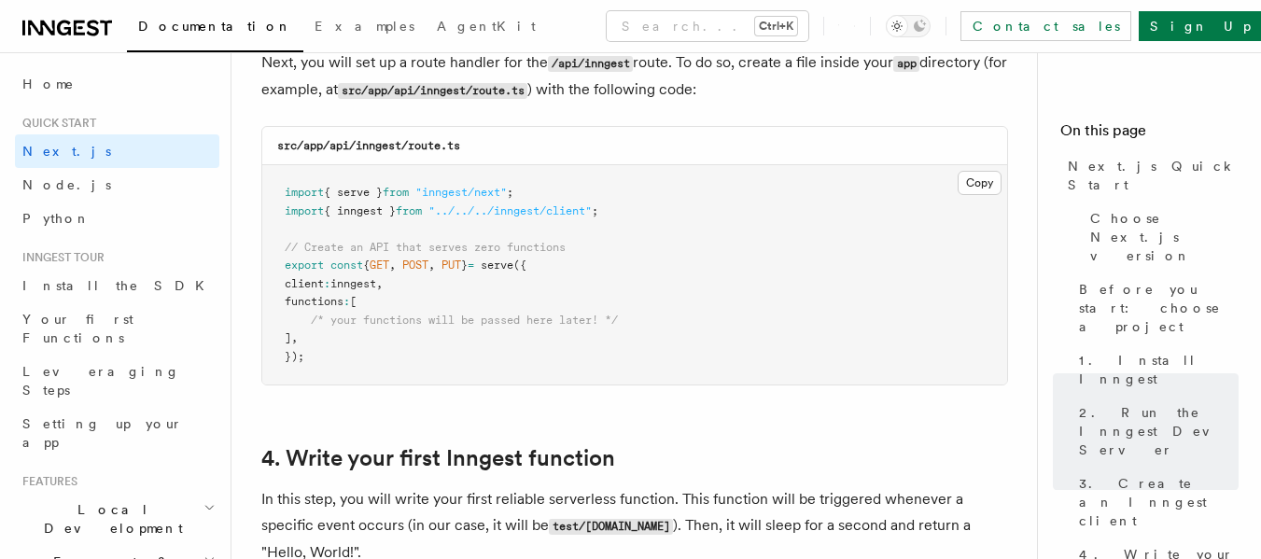
scroll to position [2613, 0]
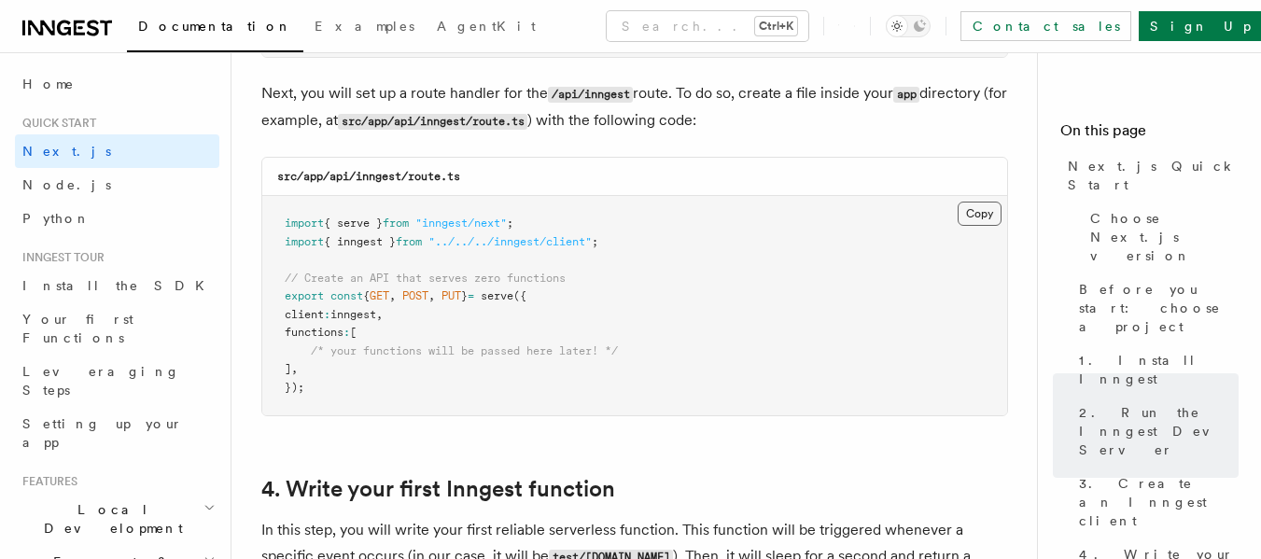
click at [621, 211] on button "Copy Copied" at bounding box center [979, 214] width 44 height 24
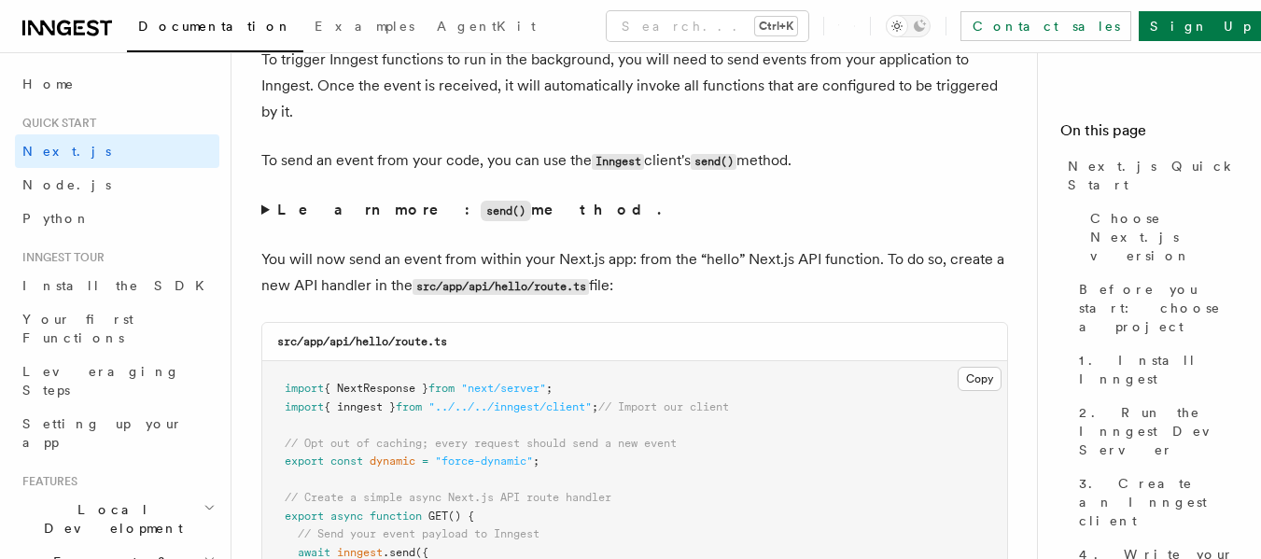
scroll to position [9705, 0]
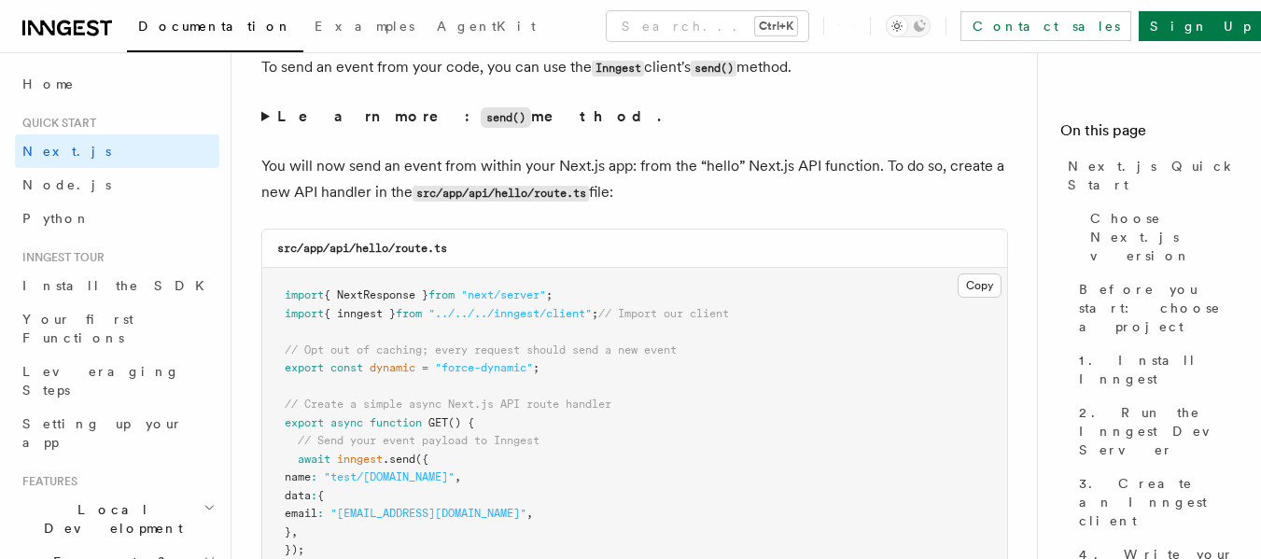
click at [494, 162] on p "You will now send an event from within your Next.js app: from the “hello” Next.…" at bounding box center [634, 179] width 747 height 53
drag, startPoint x: 494, startPoint y: 162, endPoint x: 633, endPoint y: 154, distance: 139.3
click at [621, 154] on p "You will now send an event from within your Next.js app: from the “hello” Next.…" at bounding box center [634, 179] width 747 height 53
click at [98, 211] on link "Python" at bounding box center [117, 219] width 204 height 34
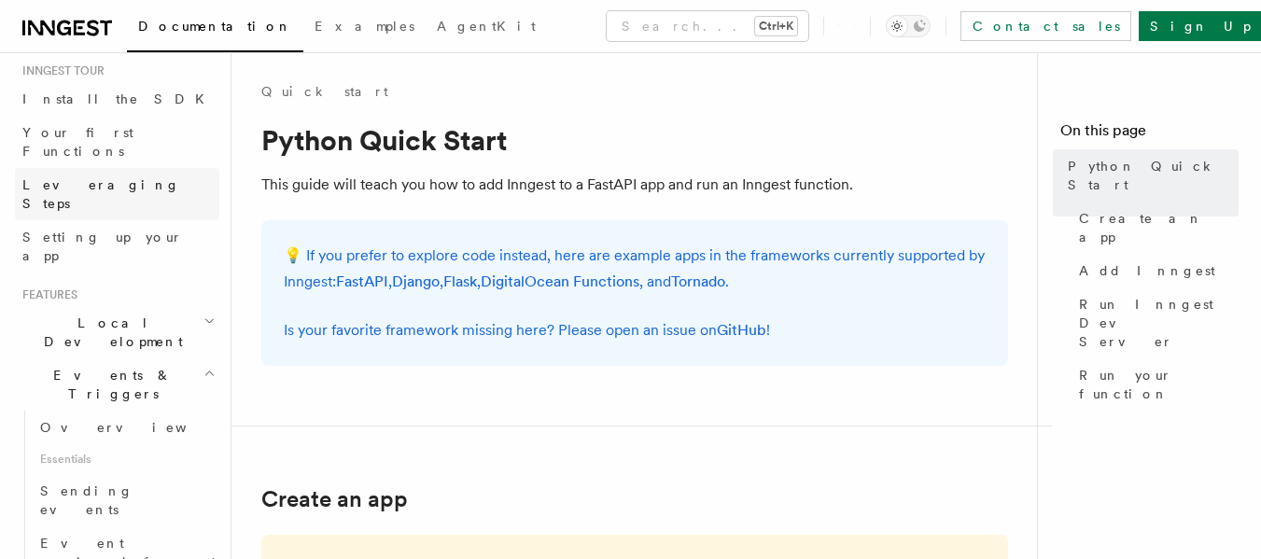
scroll to position [280, 0]
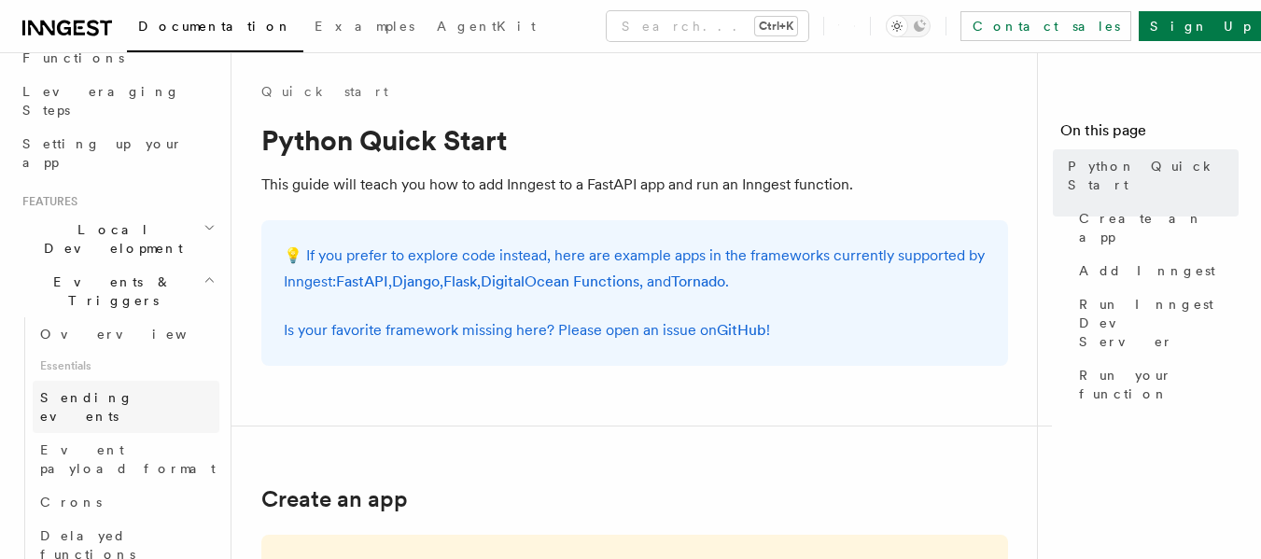
click at [133, 381] on link "Sending events" at bounding box center [126, 407] width 187 height 52
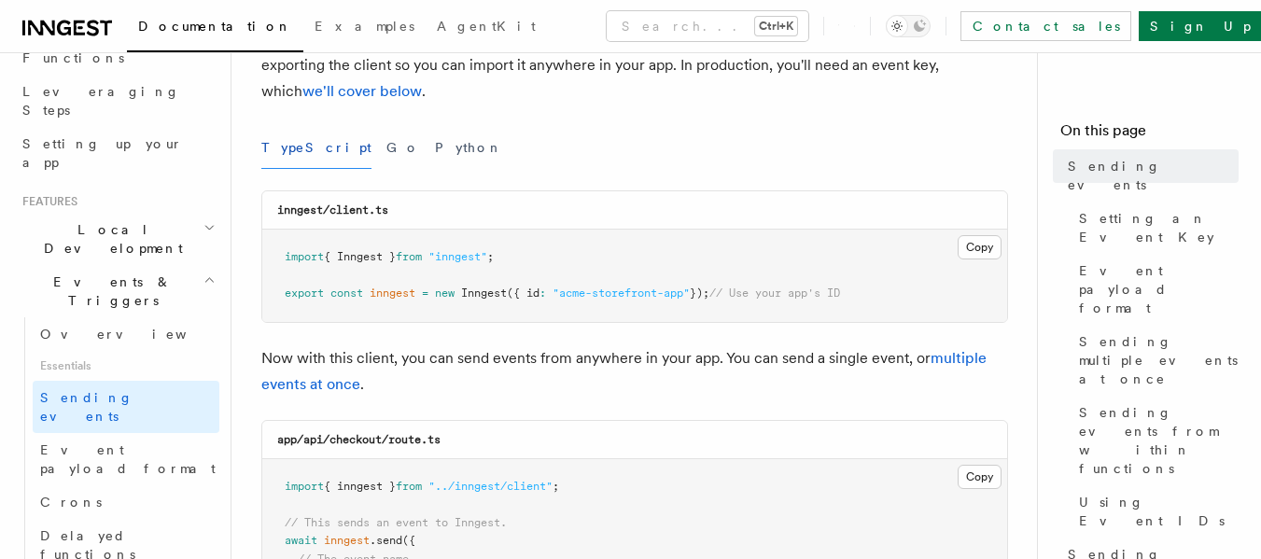
scroll to position [280, 0]
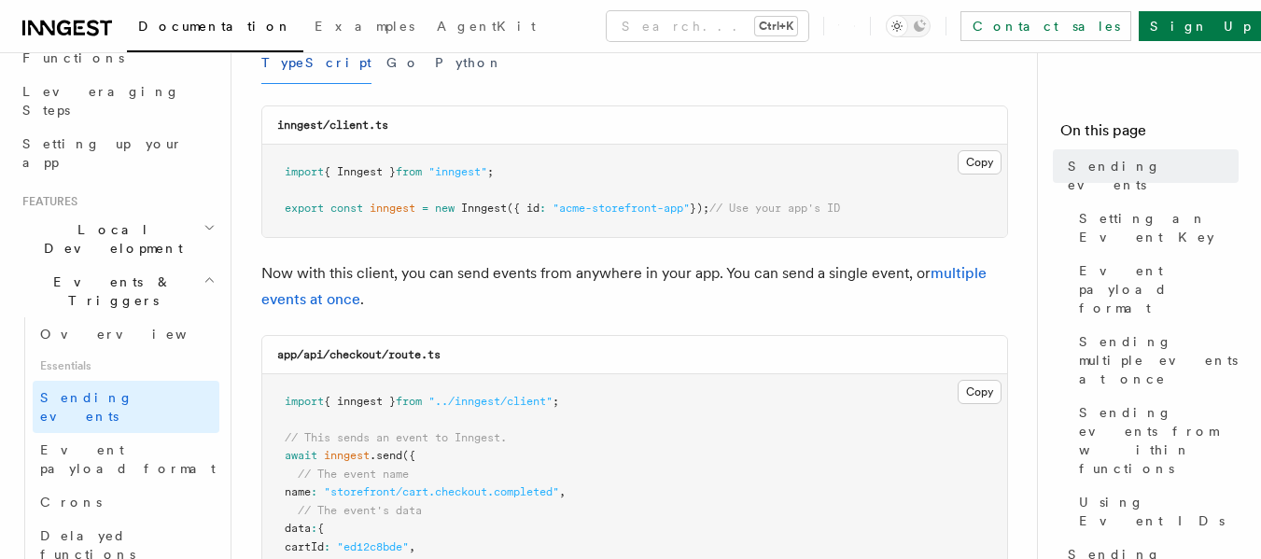
click at [621, 274] on p "Now with this client, you can send events from anywhere in your app. You can se…" at bounding box center [634, 286] width 747 height 52
drag, startPoint x: 712, startPoint y: 274, endPoint x: 866, endPoint y: 281, distance: 154.1
click at [621, 281] on p "Now with this client, you can send events from anywhere in your app. You can se…" at bounding box center [634, 286] width 747 height 52
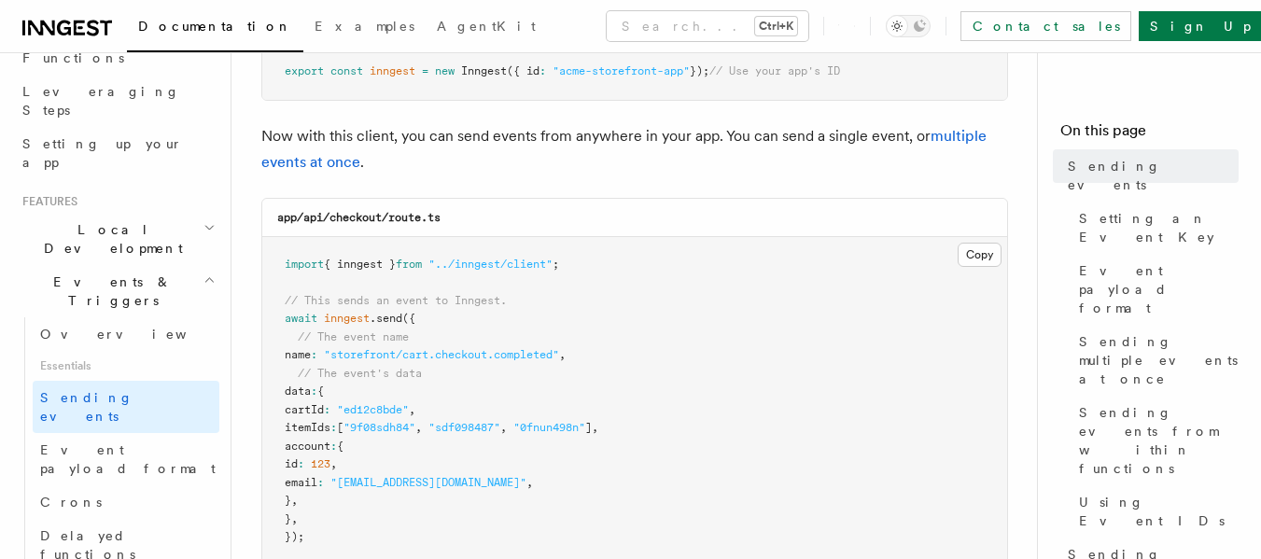
scroll to position [467, 0]
